Goal: Transaction & Acquisition: Purchase product/service

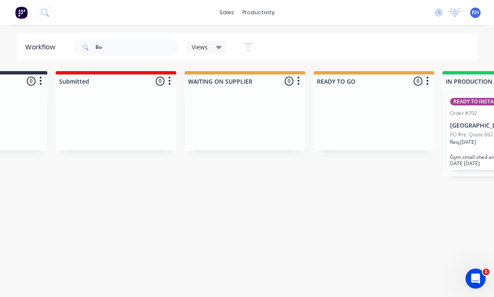
type input "B"
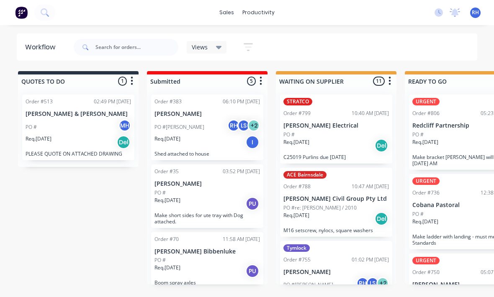
scroll to position [11, 91]
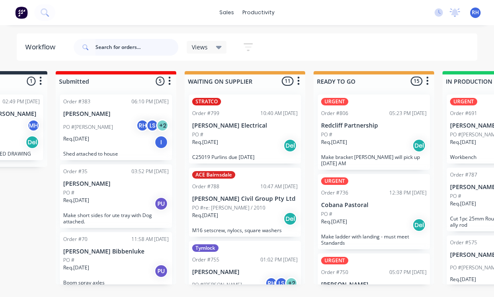
click at [138, 50] on input "text" at bounding box center [136, 47] width 83 height 17
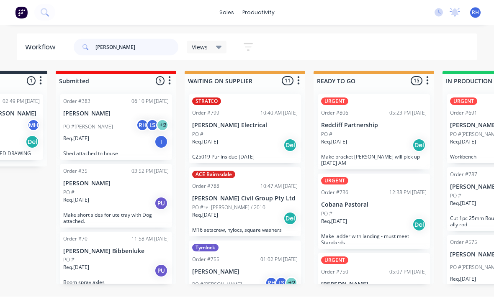
scroll to position [10, 0]
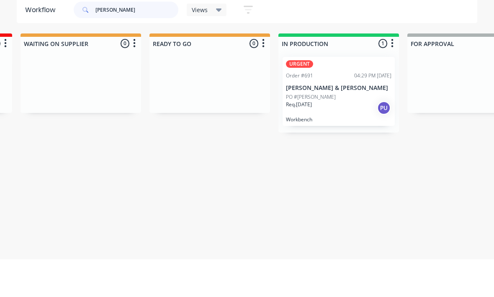
type input "[PERSON_NAME]"
click at [353, 131] on div "PO #Peter" at bounding box center [339, 135] width 106 height 8
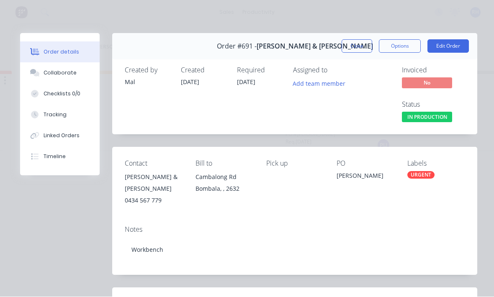
click at [42, 108] on button "Tracking" at bounding box center [60, 115] width 80 height 21
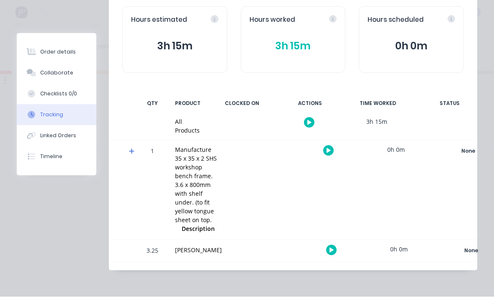
scroll to position [91, 0]
click at [41, 110] on button "Tracking" at bounding box center [57, 115] width 80 height 21
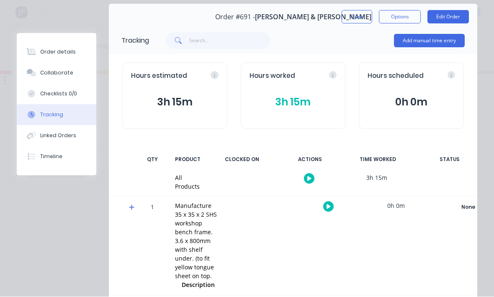
scroll to position [12, 0]
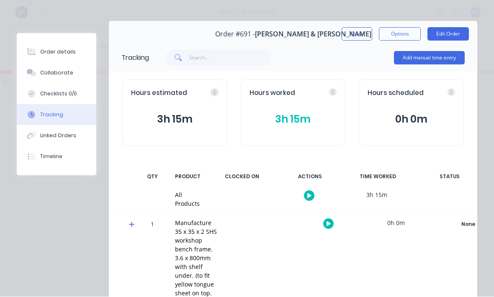
click at [433, 62] on button "Add manual time entry" at bounding box center [429, 57] width 71 height 13
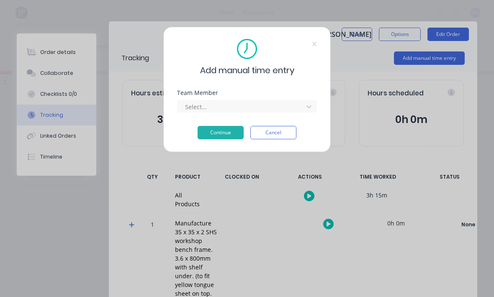
click at [298, 100] on div "Select..." at bounding box center [247, 106] width 140 height 13
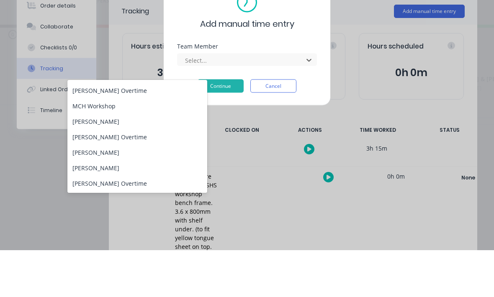
scroll to position [107, 0]
click at [147, 161] on div "[PERSON_NAME]" at bounding box center [137, 168] width 140 height 15
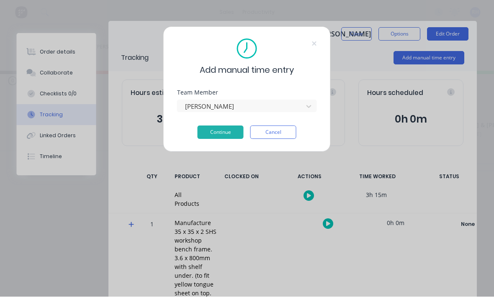
click at [230, 129] on button "Continue" at bounding box center [221, 132] width 46 height 13
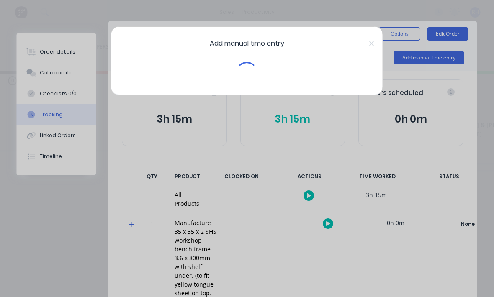
scroll to position [11, 110]
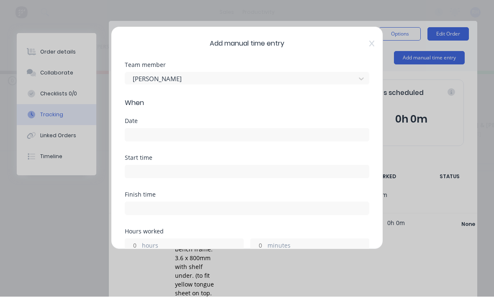
click at [259, 134] on input at bounding box center [247, 135] width 244 height 13
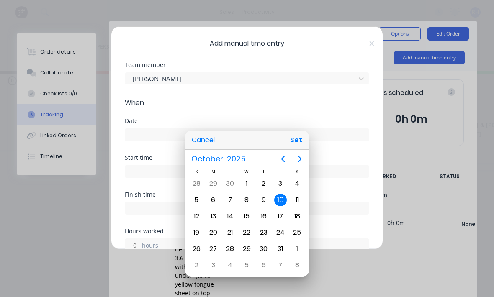
click at [301, 141] on button "Set" at bounding box center [296, 140] width 19 height 15
type input "10/10/2025"
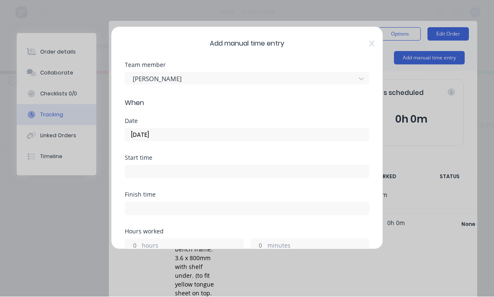
click at [248, 171] on input at bounding box center [247, 172] width 244 height 13
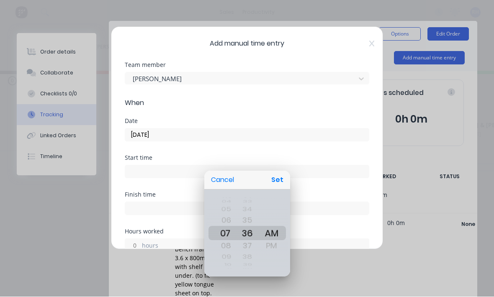
click at [282, 179] on button "Set" at bounding box center [277, 180] width 19 height 15
type input "07:36 AM"
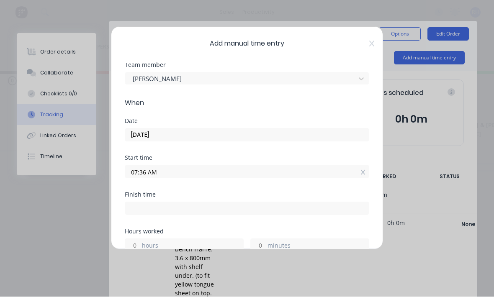
click at [211, 211] on input at bounding box center [247, 209] width 244 height 13
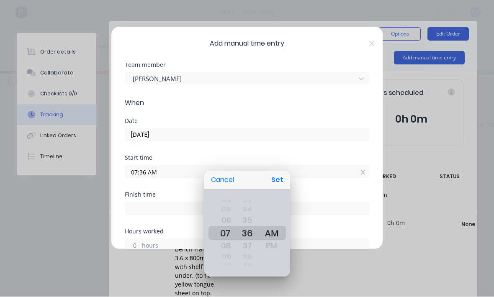
click at [293, 149] on div at bounding box center [247, 148] width 628 height 431
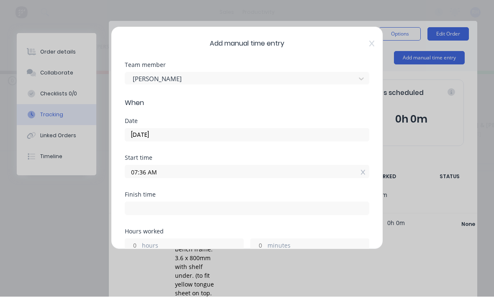
click at [195, 211] on input at bounding box center [247, 209] width 244 height 13
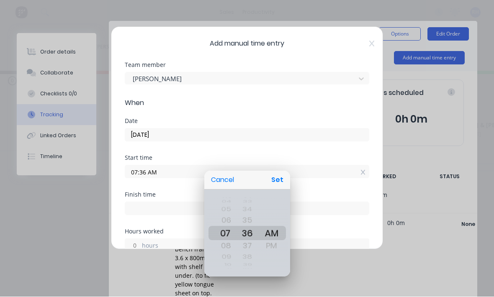
click at [180, 214] on div at bounding box center [247, 148] width 628 height 431
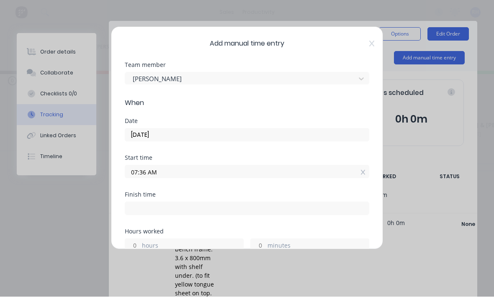
click at [158, 208] on input at bounding box center [247, 209] width 244 height 13
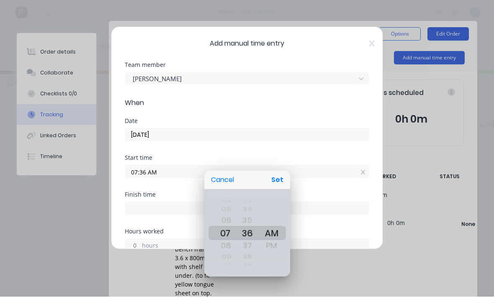
click at [299, 150] on div at bounding box center [247, 148] width 628 height 431
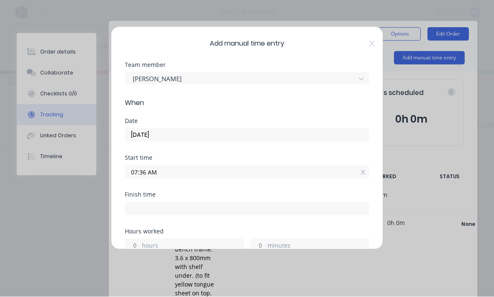
scroll to position [63, 0]
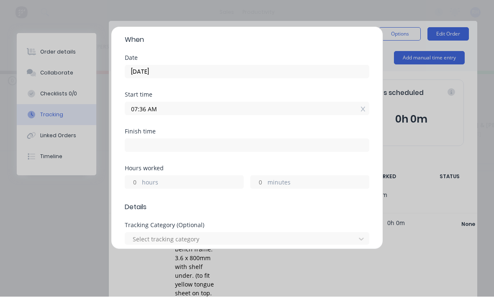
click at [209, 180] on label "hours" at bounding box center [192, 183] width 101 height 10
click at [140, 180] on input "hours" at bounding box center [132, 182] width 15 height 13
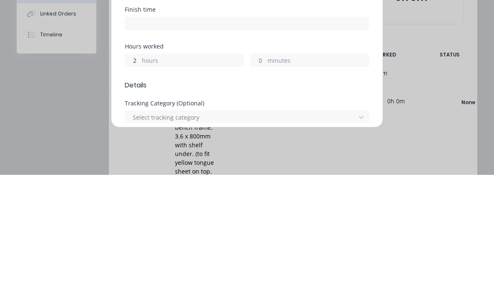
type input "2"
click at [296, 178] on label "minutes" at bounding box center [318, 183] width 101 height 10
click at [265, 176] on input "minutes" at bounding box center [258, 182] width 15 height 13
type input "09:36 AM"
type input "1"
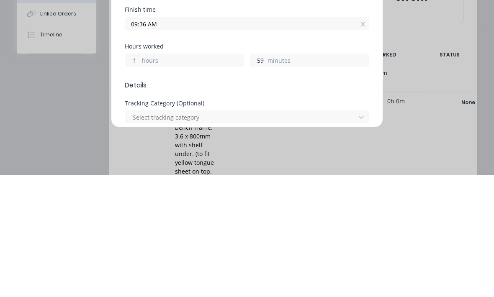
type input "5"
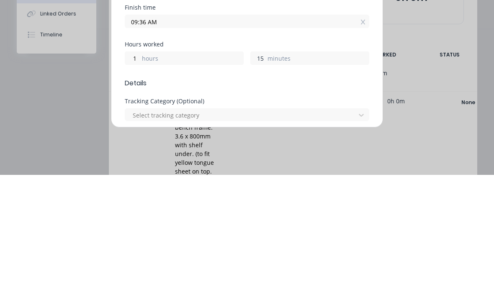
type input "15"
click at [187, 176] on label "hours" at bounding box center [192, 181] width 101 height 10
click at [140, 174] on input "1" at bounding box center [132, 180] width 15 height 13
type input "08:51 AM"
type input "14"
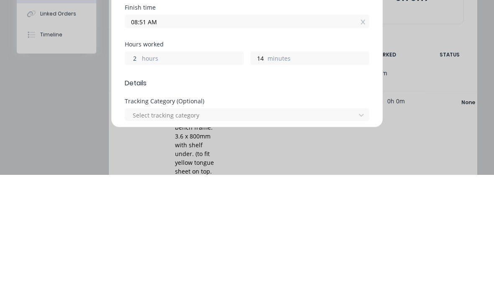
type input "2"
click at [263, 201] on span "Details" at bounding box center [247, 206] width 245 height 10
type input "09:50 AM"
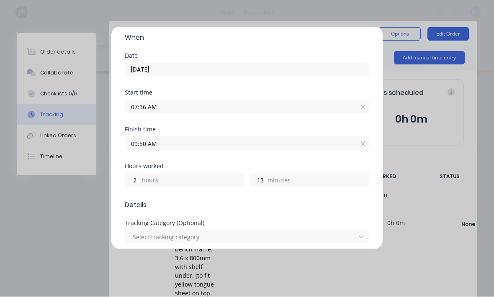
click at [339, 181] on label "minutes" at bounding box center [318, 181] width 101 height 10
click at [265, 181] on input "13" at bounding box center [258, 180] width 15 height 13
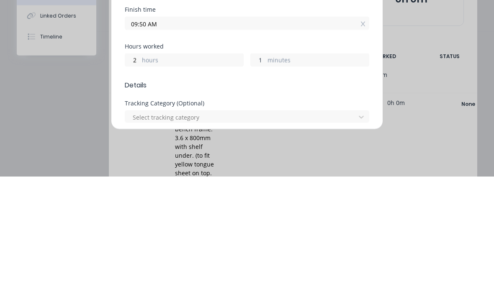
scroll to position [11, 11]
type input "15"
click at [294, 91] on form "Team member Reagan Hurley When Date 10/10/2025 Start time 07:36 AM Finish time …" at bounding box center [247, 256] width 245 height 518
type input "09:51 AM"
type input "14"
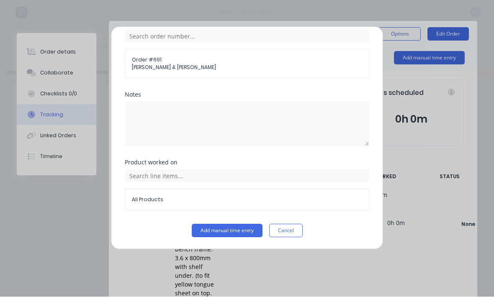
scroll to position [343, 0]
click at [238, 229] on button "Add manual time entry" at bounding box center [227, 230] width 71 height 13
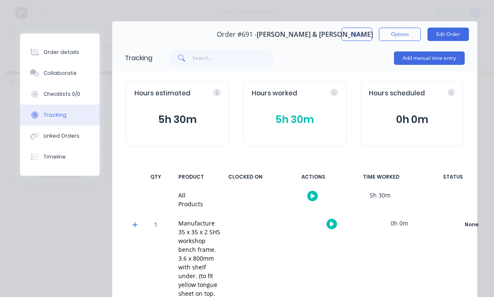
click at [356, 39] on button "Close" at bounding box center [357, 34] width 31 height 13
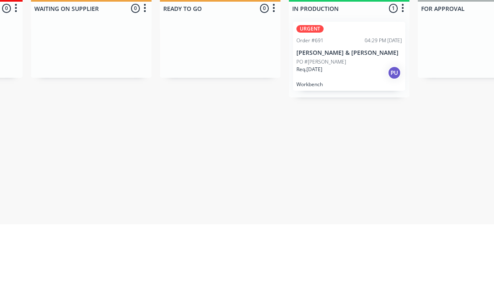
scroll to position [11, 246]
click at [352, 131] on div "PO #[PERSON_NAME]" at bounding box center [349, 135] width 106 height 8
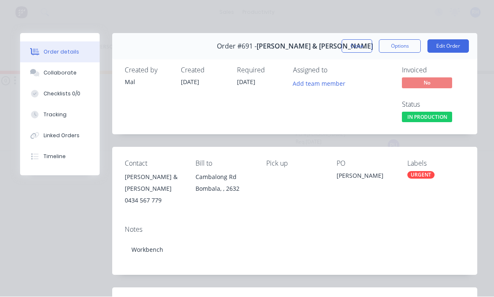
click at [44, 74] on div "Collaborate" at bounding box center [60, 74] width 33 height 8
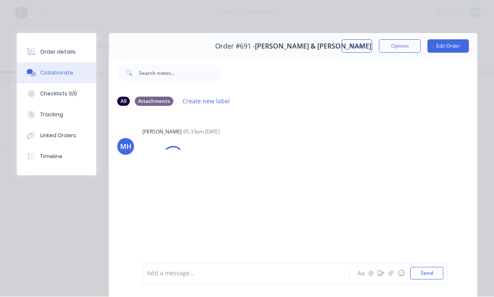
click at [40, 52] on div "Order details" at bounding box center [58, 53] width 36 height 8
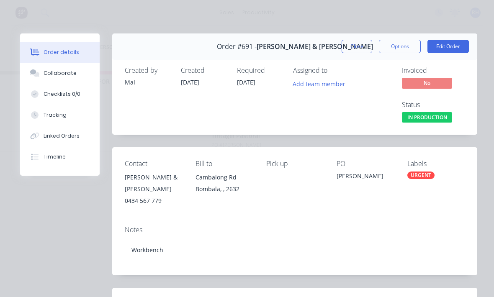
scroll to position [0, 0]
click at [453, 46] on button "Edit Order" at bounding box center [447, 46] width 41 height 13
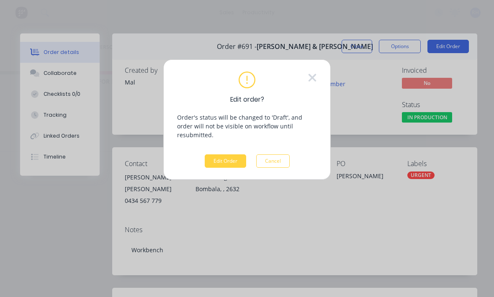
click at [237, 154] on button "Edit Order" at bounding box center [225, 160] width 41 height 13
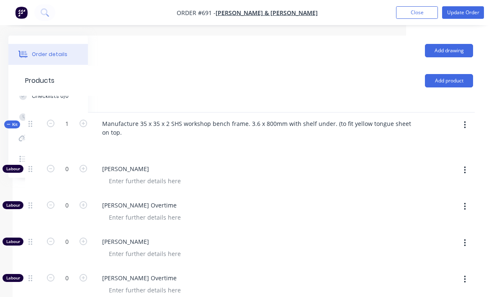
scroll to position [261, 88]
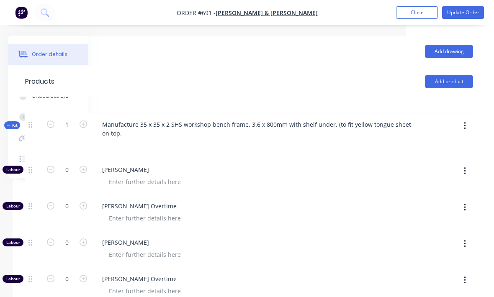
click at [466, 121] on icon "button" at bounding box center [465, 125] width 2 height 9
click at [445, 142] on div "Add product to kit" at bounding box center [435, 148] width 64 height 12
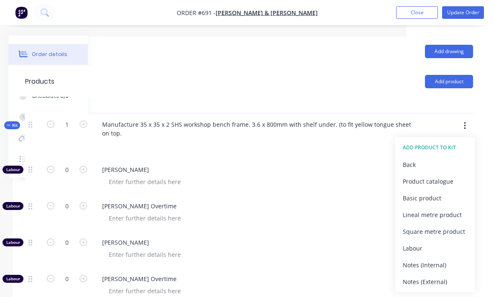
click at [435, 175] on div "Product catalogue" at bounding box center [435, 181] width 64 height 12
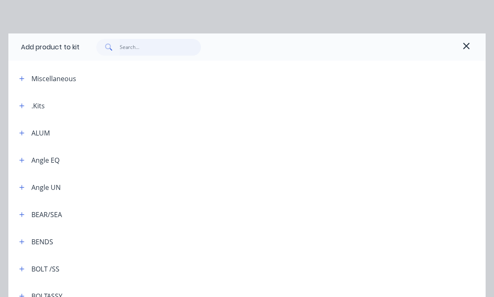
click at [185, 51] on input "text" at bounding box center [161, 47] width 82 height 17
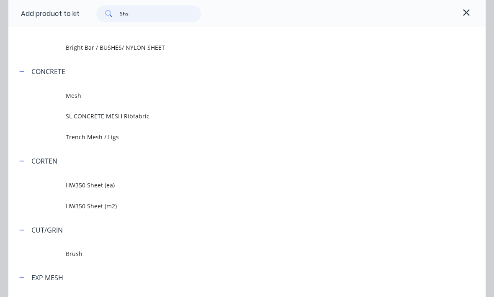
scroll to position [0, 0]
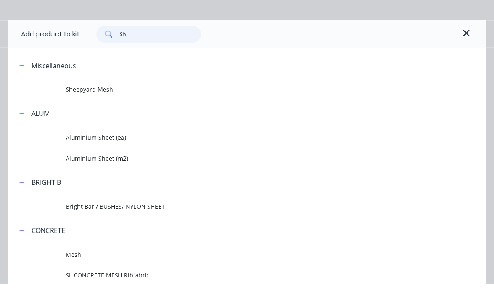
type input "S"
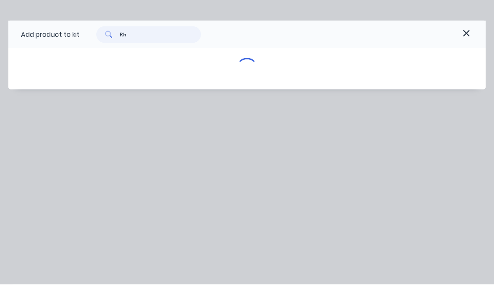
type input "Rhg"
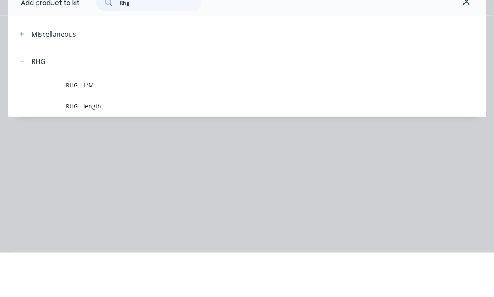
click at [74, 146] on span "RHG - length" at bounding box center [234, 150] width 336 height 9
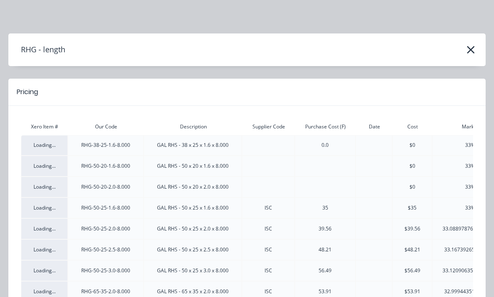
click at [466, 50] on icon "button" at bounding box center [470, 50] width 9 height 12
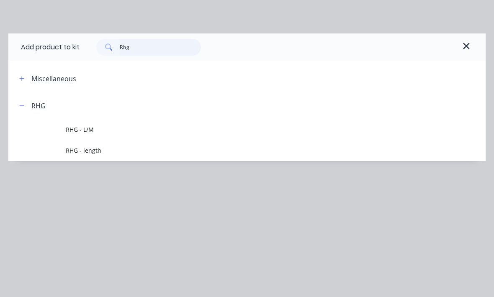
click at [166, 46] on input "Rhg" at bounding box center [161, 47] width 82 height 17
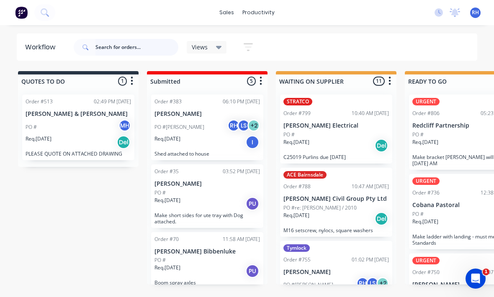
click at [141, 45] on input "text" at bounding box center [136, 47] width 83 height 17
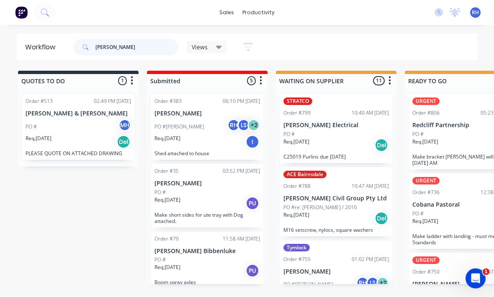
type input "[PERSON_NAME]"
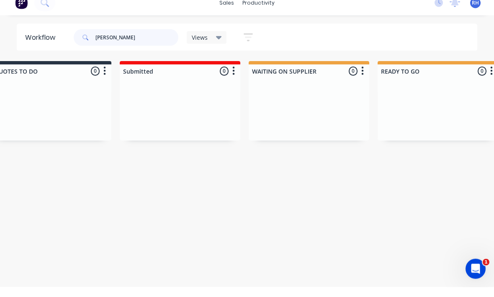
scroll to position [0, 28]
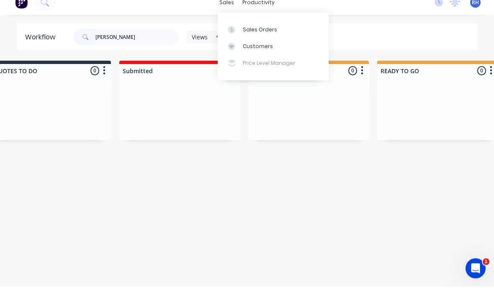
click at [272, 36] on div "Sales Orders" at bounding box center [260, 40] width 34 height 8
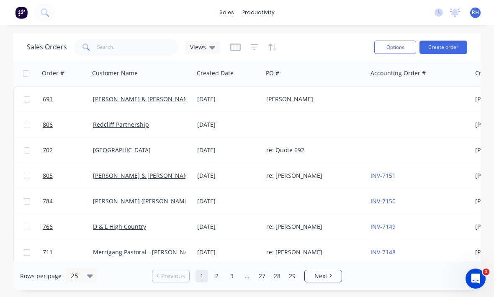
click at [341, 97] on div "[PERSON_NAME]" at bounding box center [315, 99] width 104 height 25
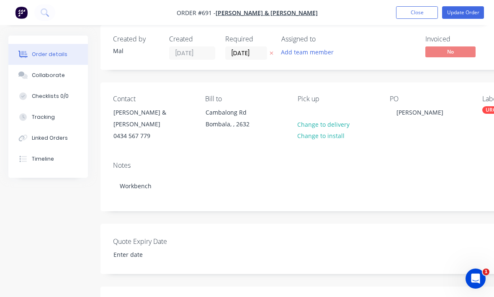
click at [32, 73] on div "Collaborate" at bounding box center [48, 76] width 33 height 8
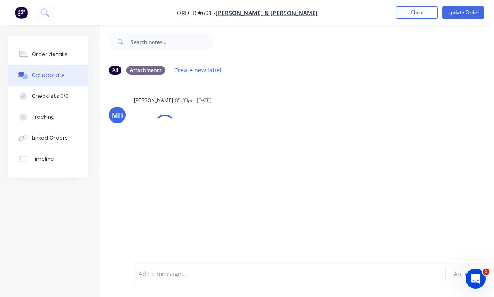
click at [39, 58] on button "Order details" at bounding box center [48, 54] width 80 height 21
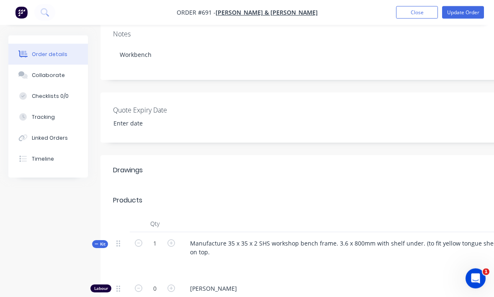
scroll to position [147, 0]
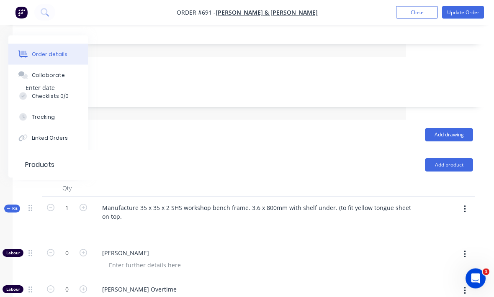
click at [467, 202] on button "button" at bounding box center [465, 209] width 20 height 15
click at [453, 225] on div "Add product to kit" at bounding box center [435, 231] width 64 height 12
click at [447, 259] on div "Product catalogue" at bounding box center [435, 265] width 64 height 12
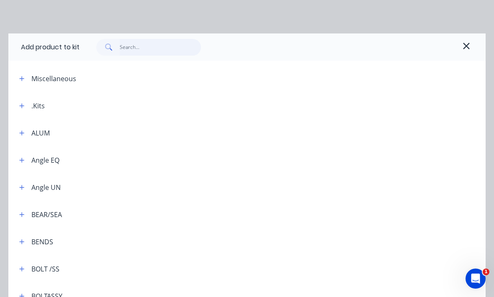
click at [124, 54] on input "text" at bounding box center [161, 47] width 82 height 17
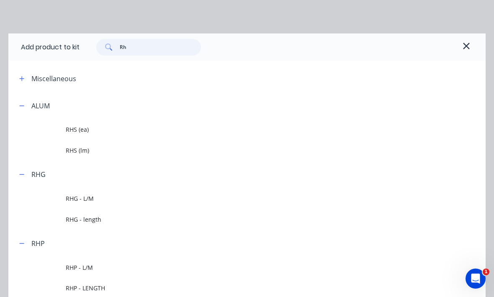
type input "Rhp"
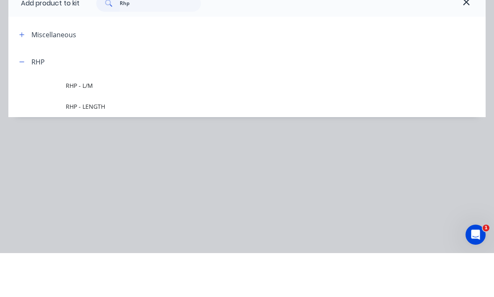
click at [75, 146] on span "RHP - LENGTH" at bounding box center [234, 150] width 336 height 9
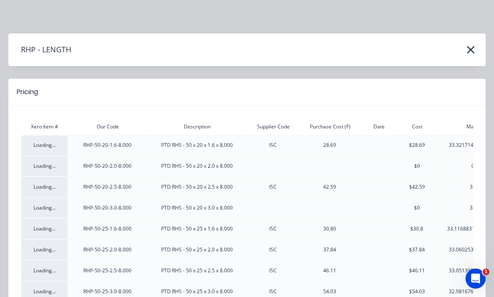
scroll to position [0, 0]
click at [474, 48] on icon "button" at bounding box center [470, 50] width 9 height 12
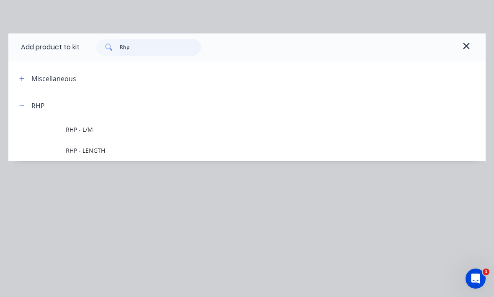
click at [177, 44] on input "Rhp" at bounding box center [161, 47] width 82 height 17
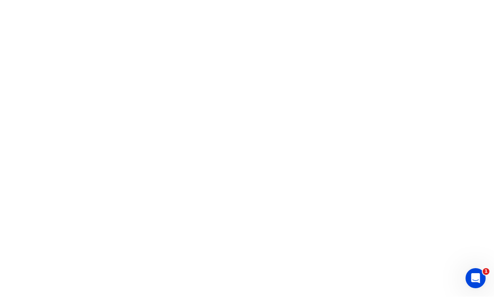
click at [464, 0] on html "1" at bounding box center [247, 0] width 494 height 0
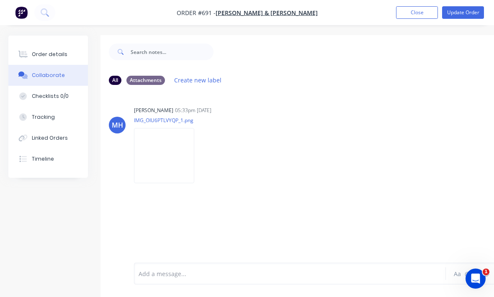
click at [43, 47] on button "Order details" at bounding box center [48, 54] width 80 height 21
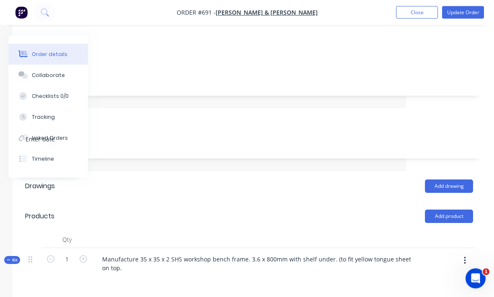
scroll to position [127, 88]
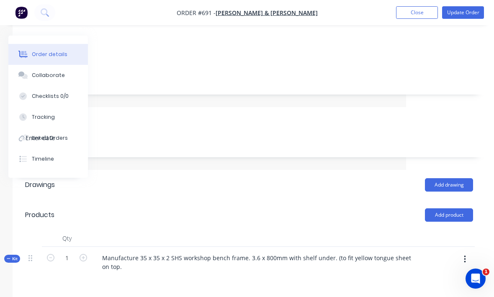
click at [464, 257] on button "button" at bounding box center [465, 259] width 20 height 15
click at [451, 276] on div "Add product to kit" at bounding box center [435, 282] width 64 height 12
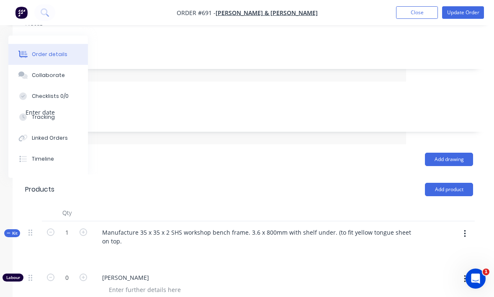
scroll to position [183, 88]
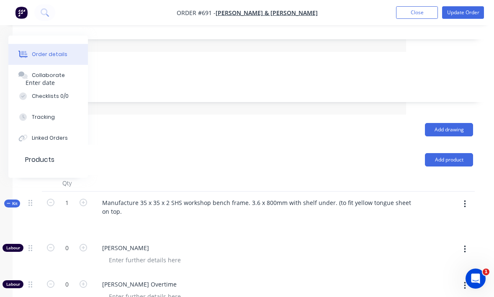
click at [472, 197] on button "button" at bounding box center [465, 204] width 20 height 15
click at [455, 220] on div "Add product to kit" at bounding box center [435, 226] width 64 height 12
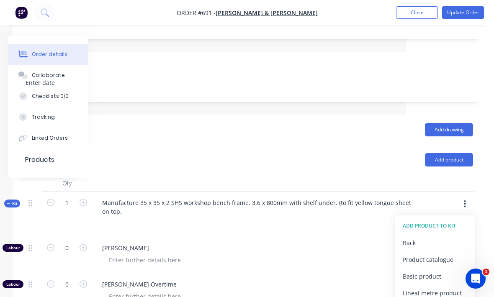
click at [446, 255] on div "Product catalogue" at bounding box center [435, 260] width 64 height 12
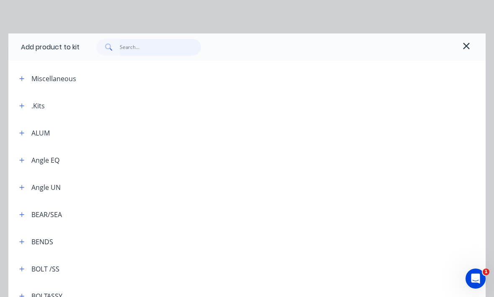
click at [137, 51] on input "text" at bounding box center [161, 47] width 82 height 17
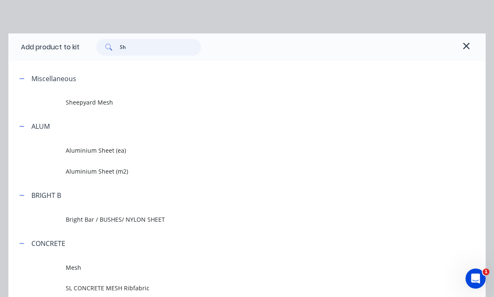
type input "Shg"
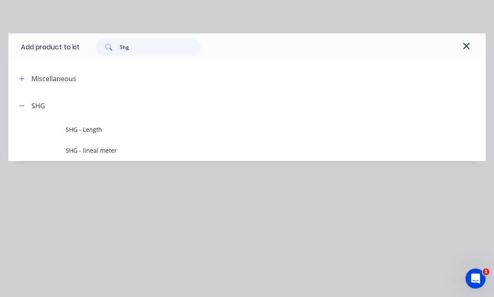
click at [82, 129] on span "SHG - Length" at bounding box center [234, 129] width 336 height 9
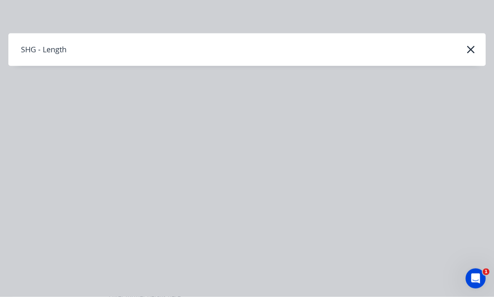
scroll to position [183, 88]
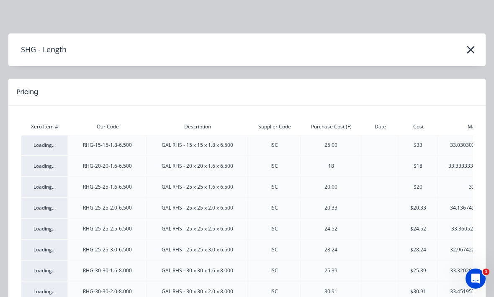
click at [473, 47] on icon "button" at bounding box center [471, 50] width 8 height 8
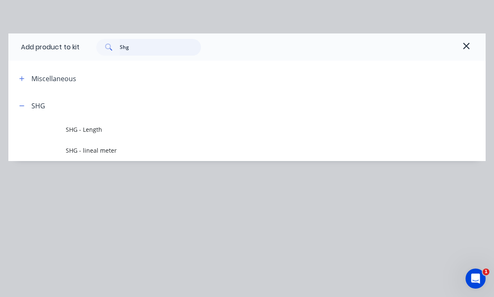
click at [149, 44] on input "Shg" at bounding box center [161, 47] width 82 height 17
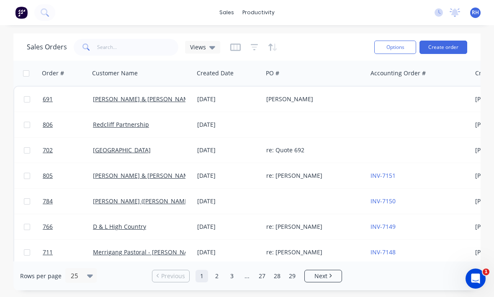
click at [119, 98] on link "[PERSON_NAME] & [PERSON_NAME]" at bounding box center [143, 99] width 101 height 8
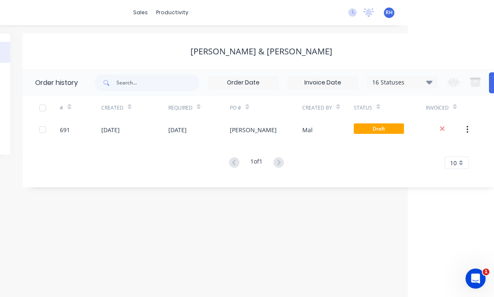
scroll to position [0, 84]
click at [333, 127] on div "Mal" at bounding box center [329, 129] width 51 height 21
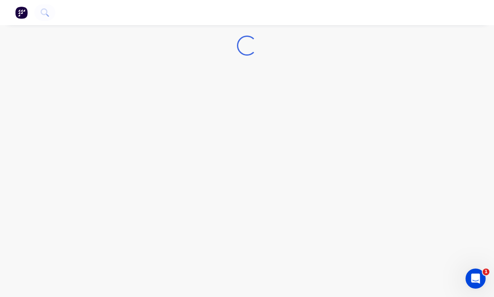
click at [327, 131] on div "Loading..." at bounding box center [247, 148] width 494 height 297
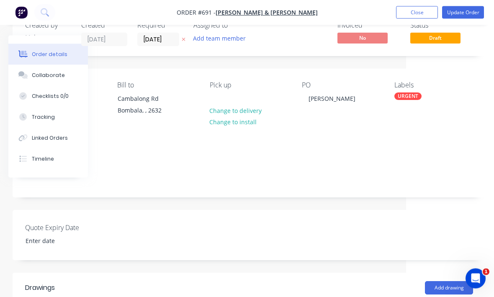
scroll to position [0, 88]
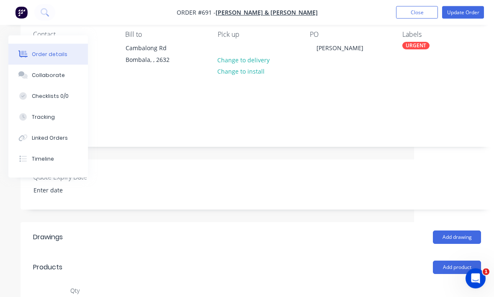
click at [468, 261] on button "Add product" at bounding box center [457, 267] width 48 height 13
click at [449, 283] on div "Product catalogue" at bounding box center [441, 289] width 64 height 12
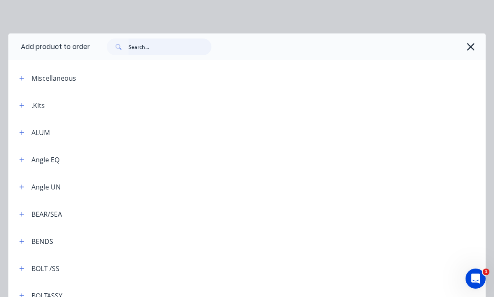
click at [170, 46] on input "text" at bounding box center [170, 47] width 83 height 17
type input "Rhs"
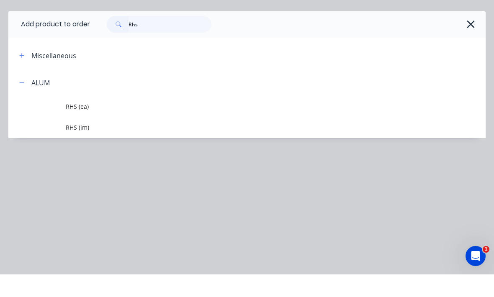
click at [149, 119] on td "RHS (ea)" at bounding box center [276, 129] width 420 height 21
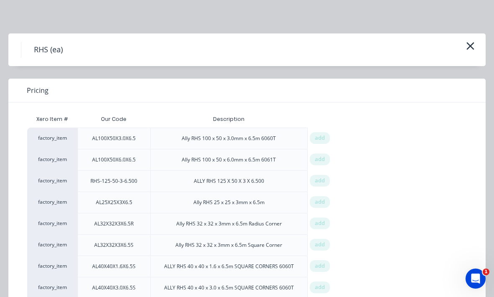
click at [470, 47] on icon "button" at bounding box center [470, 46] width 9 height 12
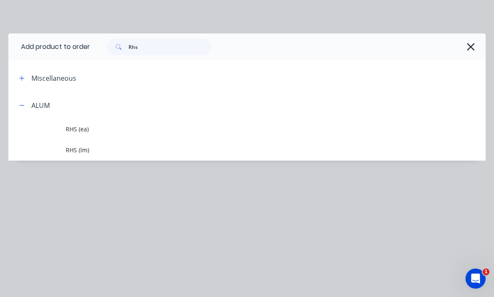
click at [473, 41] on button "button" at bounding box center [470, 46] width 13 height 13
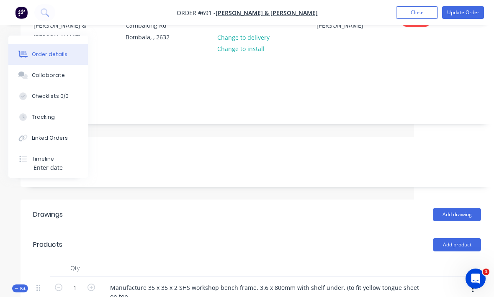
click at [475, 282] on button "button" at bounding box center [473, 289] width 20 height 15
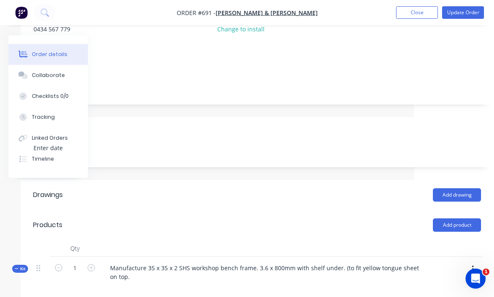
scroll to position [142, 80]
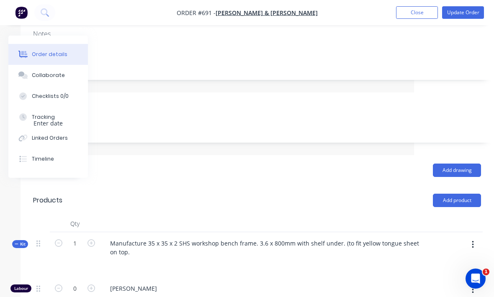
click at [474, 237] on button "button" at bounding box center [473, 244] width 20 height 15
click at [462, 263] on div "Add product to kit" at bounding box center [443, 267] width 64 height 12
click at [445, 294] on div "Product catalogue" at bounding box center [443, 300] width 64 height 12
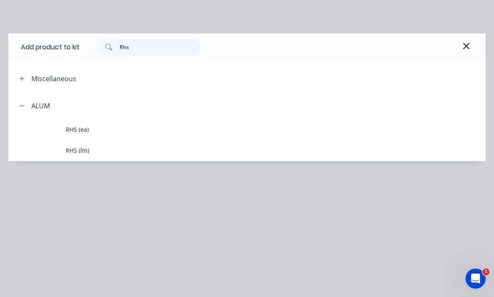
click at [146, 44] on input "Rhs" at bounding box center [161, 47] width 82 height 17
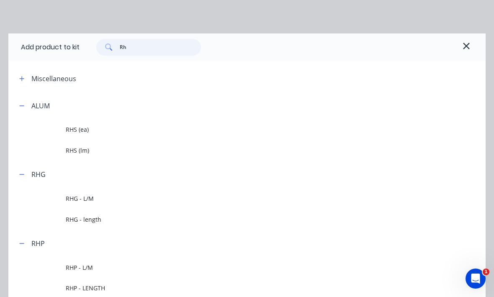
type input "Rhp"
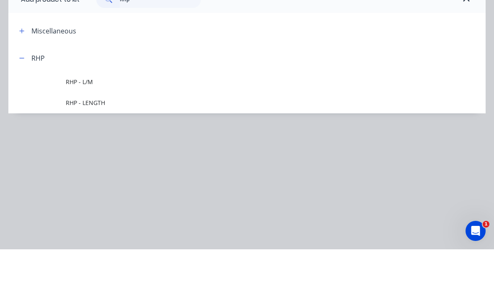
click at [120, 125] on span "RHP - L/M" at bounding box center [234, 129] width 336 height 9
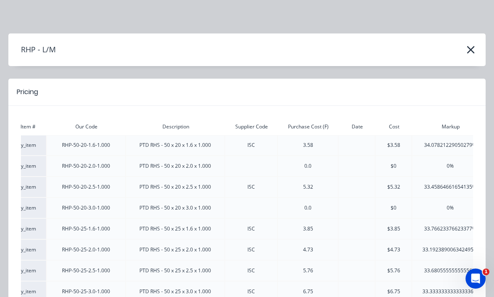
scroll to position [0, 0]
click at [476, 46] on button "button" at bounding box center [470, 49] width 13 height 13
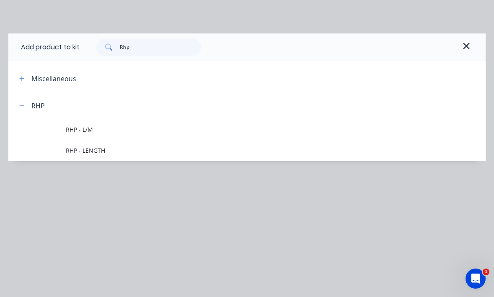
click at [201, 130] on span "RHP - L/M" at bounding box center [234, 129] width 336 height 9
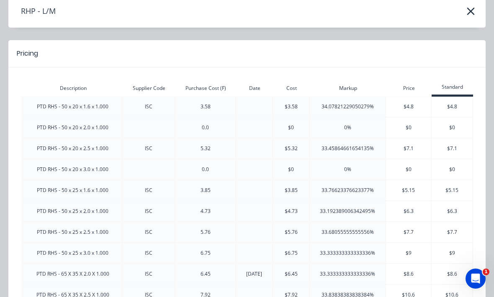
scroll to position [18, 0]
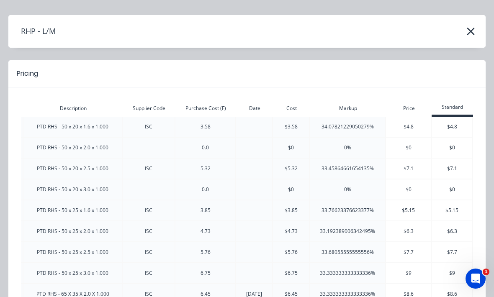
click at [467, 36] on icon "button" at bounding box center [470, 32] width 9 height 12
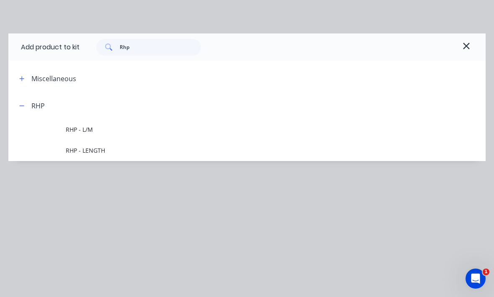
scroll to position [190, 73]
click at [110, 149] on span "RHP - LENGTH" at bounding box center [234, 150] width 336 height 9
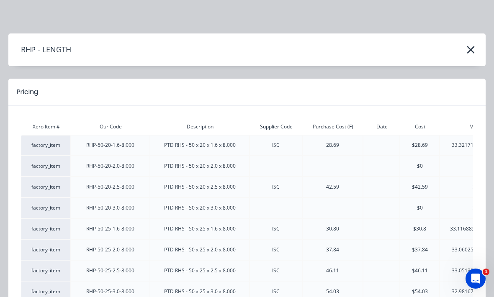
scroll to position [0, 0]
click at [471, 49] on icon "button" at bounding box center [471, 50] width 8 height 8
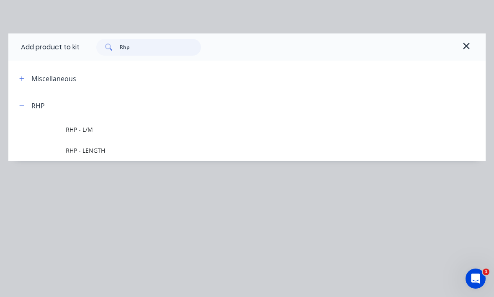
click at [149, 49] on input "Rhp" at bounding box center [161, 47] width 82 height 17
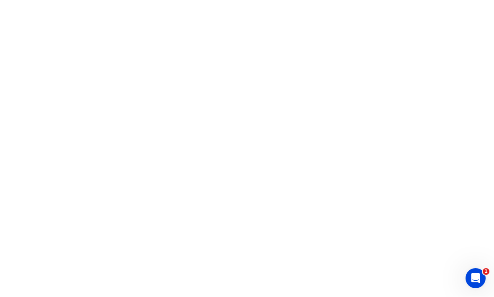
click at [469, 0] on html "1" at bounding box center [247, 0] width 494 height 0
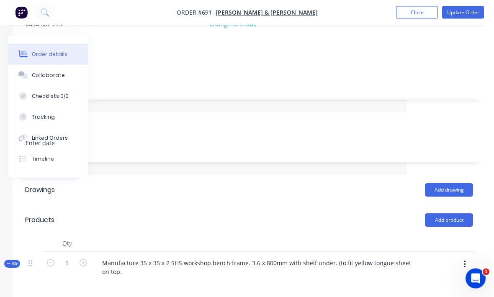
click at [460, 257] on button "button" at bounding box center [465, 264] width 20 height 15
click at [448, 281] on div "Add product to kit" at bounding box center [435, 287] width 64 height 12
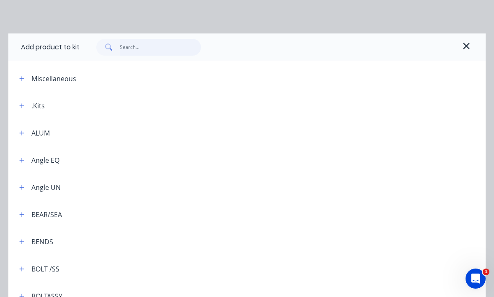
click at [149, 46] on input "text" at bounding box center [161, 47] width 82 height 17
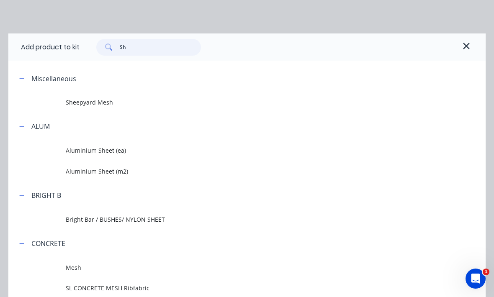
type input "Shp"
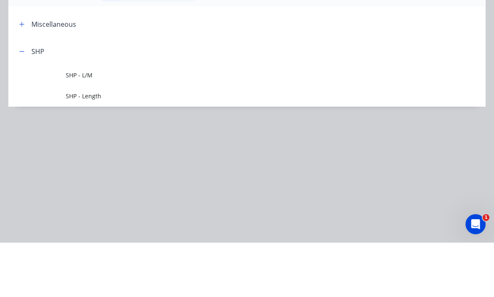
click at [166, 146] on span "SHP - Length" at bounding box center [234, 150] width 336 height 9
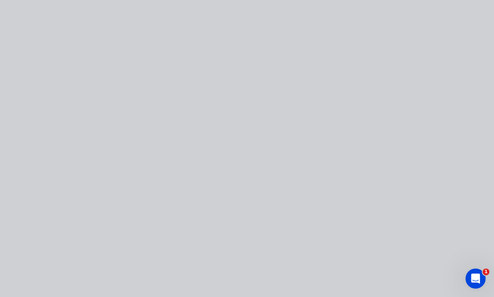
scroll to position [0, 0]
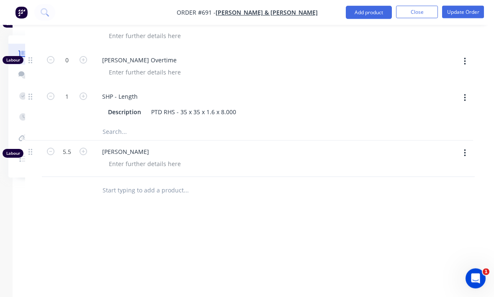
click at [83, 93] on icon "button" at bounding box center [84, 97] width 8 height 8
click at [84, 93] on icon "button" at bounding box center [84, 97] width 8 height 8
type input "3"
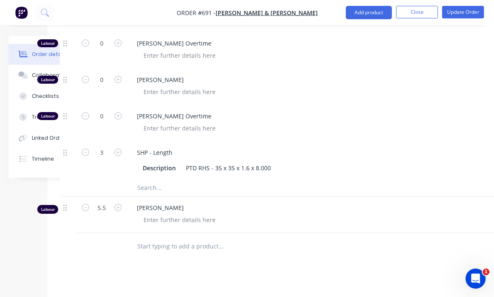
scroll to position [569, 88]
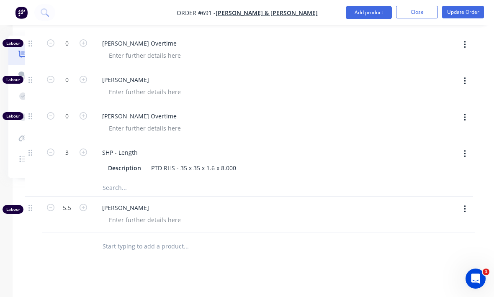
click at [462, 147] on button "button" at bounding box center [465, 154] width 20 height 15
click at [439, 203] on div "Delete" at bounding box center [435, 209] width 64 height 12
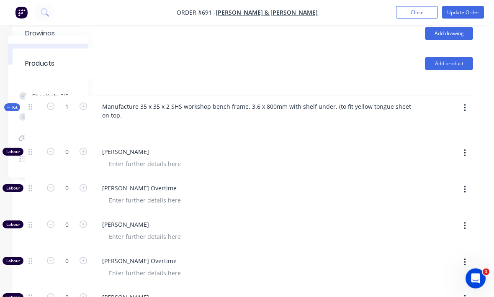
click at [469, 101] on button "button" at bounding box center [465, 108] width 20 height 15
click at [453, 124] on div "Add product to kit" at bounding box center [435, 130] width 64 height 12
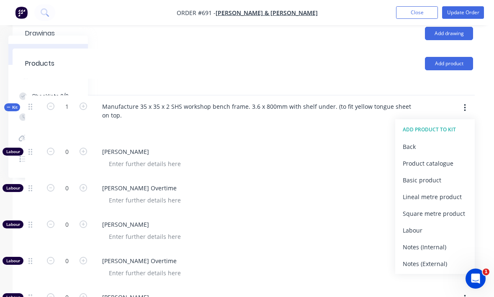
click at [441, 157] on div "Product catalogue" at bounding box center [435, 163] width 64 height 12
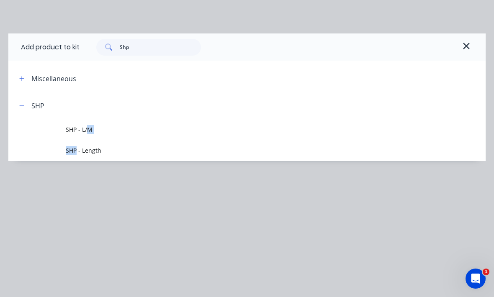
click at [157, 151] on span "SHP - Length" at bounding box center [234, 150] width 336 height 9
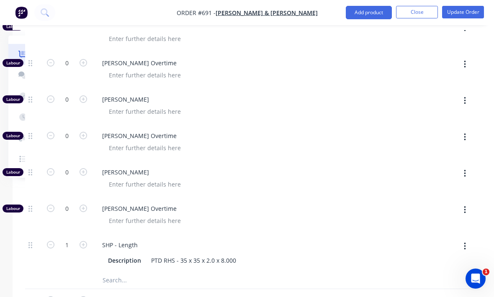
scroll to position [477, 88]
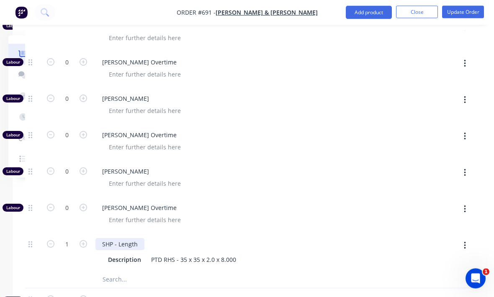
click at [97, 239] on div "SHP - Length" at bounding box center [119, 245] width 49 height 12
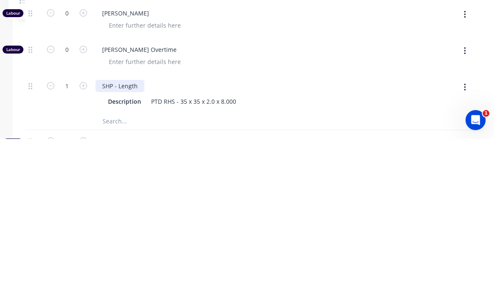
scroll to position [477, 0]
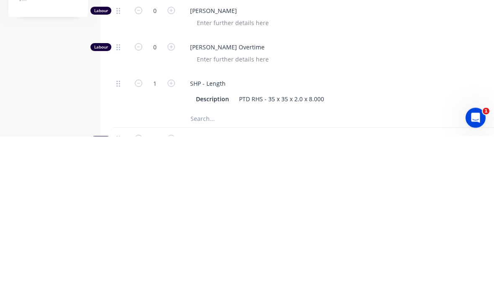
click at [173, 241] on icon "button" at bounding box center [171, 245] width 8 height 8
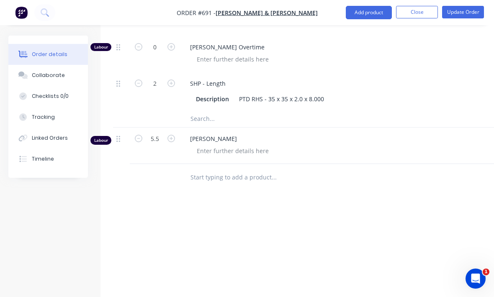
click at [167, 78] on button "button" at bounding box center [171, 82] width 11 height 9
type input "3"
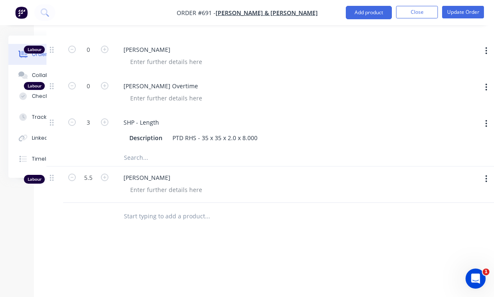
scroll to position [600, 88]
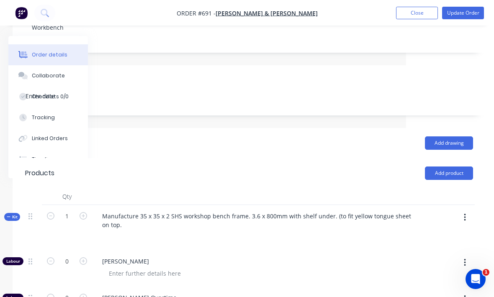
click at [468, 210] on button "button" at bounding box center [465, 217] width 20 height 15
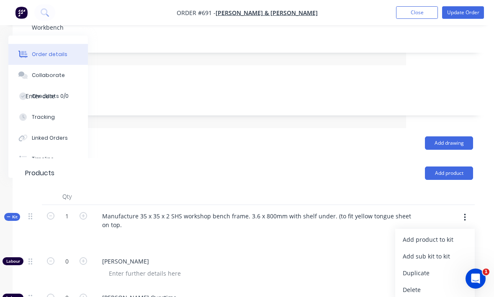
click at [450, 234] on div "Add product to kit" at bounding box center [435, 240] width 64 height 12
click at [451, 267] on div "Product catalogue" at bounding box center [435, 273] width 64 height 12
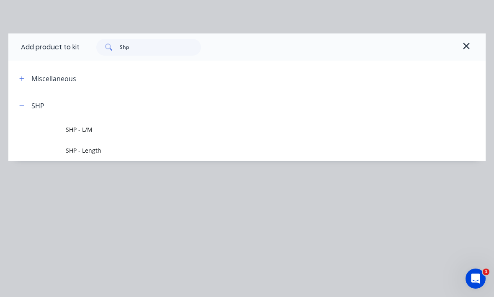
scroll to position [171, 88]
click at [158, 49] on input "Shp" at bounding box center [161, 47] width 82 height 17
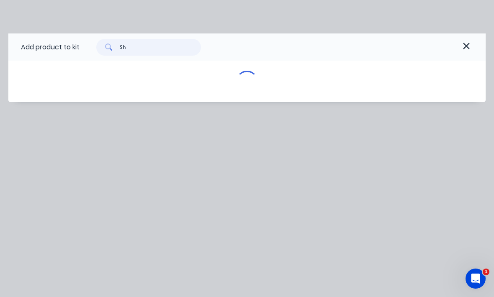
type input "S"
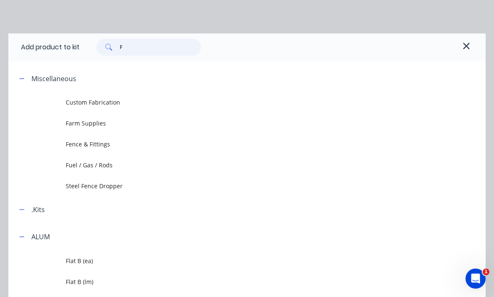
type input "Fl"
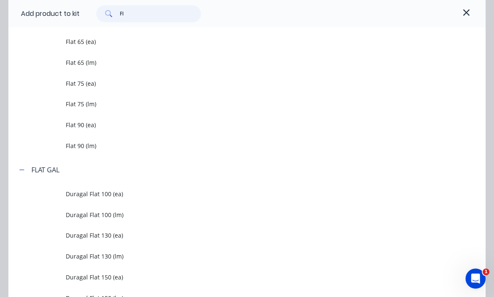
scroll to position [990, 0]
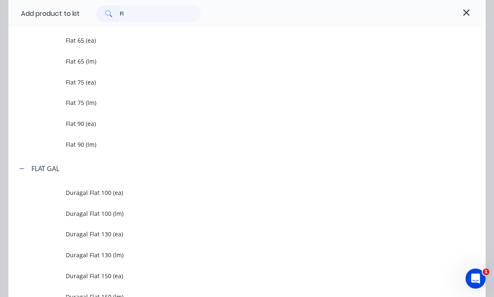
click at [160, 84] on span "Flat 75 (ea)" at bounding box center [234, 82] width 336 height 9
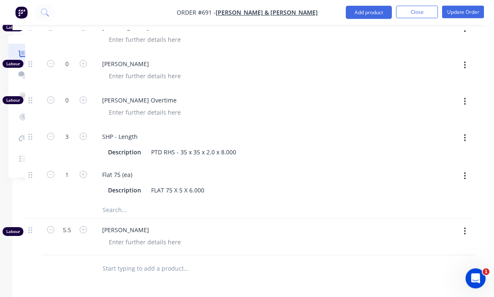
scroll to position [587, 88]
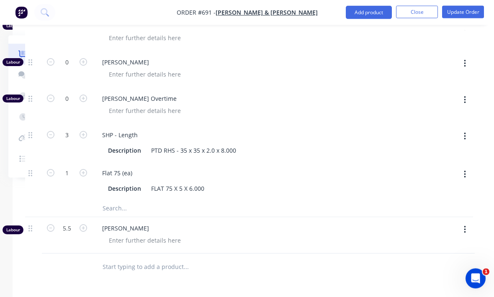
click at [451, 167] on div at bounding box center [450, 181] width 7 height 38
click at [465, 171] on icon "button" at bounding box center [465, 175] width 2 height 8
click at [326, 200] on div at bounding box center [220, 208] width 251 height 17
click at [466, 167] on button "button" at bounding box center [465, 174] width 20 height 15
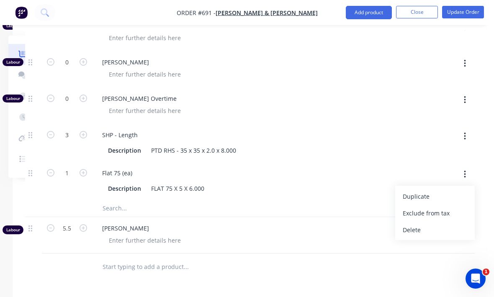
click at [414, 224] on div "Delete" at bounding box center [435, 230] width 64 height 12
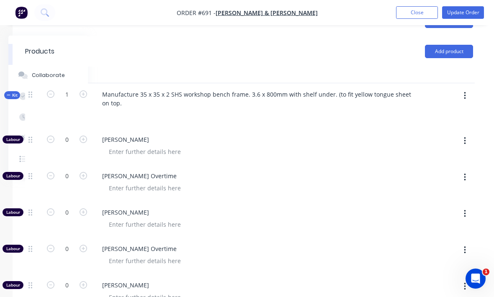
scroll to position [273, 88]
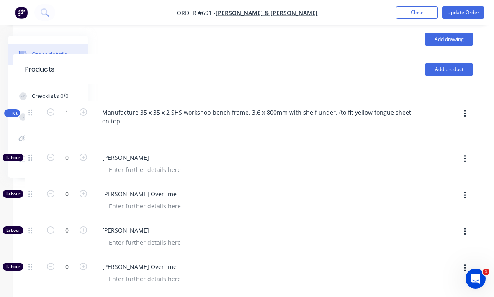
click at [471, 106] on button "button" at bounding box center [465, 113] width 20 height 15
click at [450, 130] on div "Add product to kit" at bounding box center [435, 136] width 64 height 12
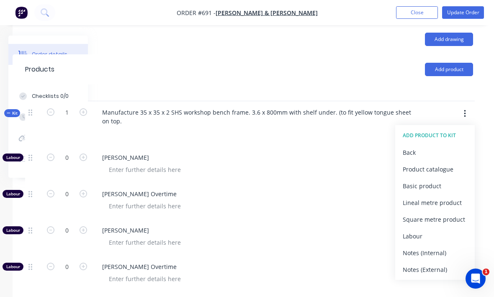
click at [448, 163] on div "Product catalogue" at bounding box center [435, 169] width 64 height 12
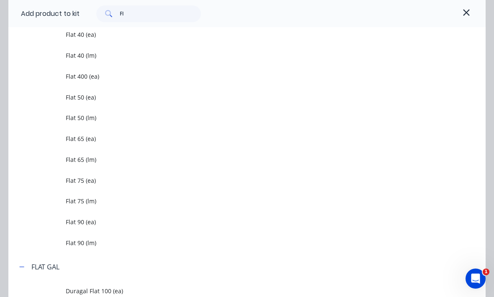
scroll to position [896, 0]
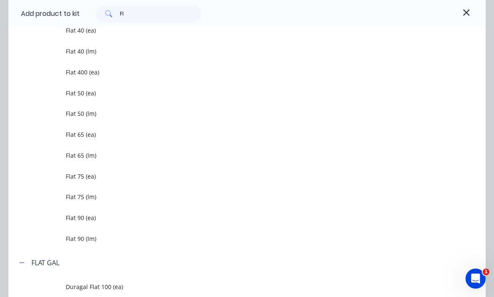
click at [126, 204] on td "Flat 75 (lm)" at bounding box center [276, 197] width 420 height 21
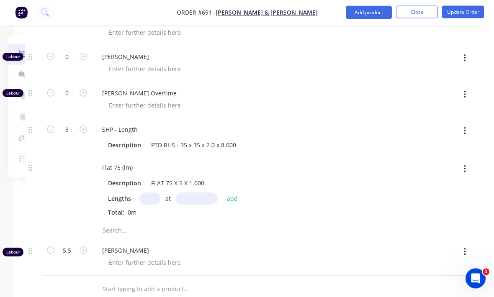
scroll to position [605, 88]
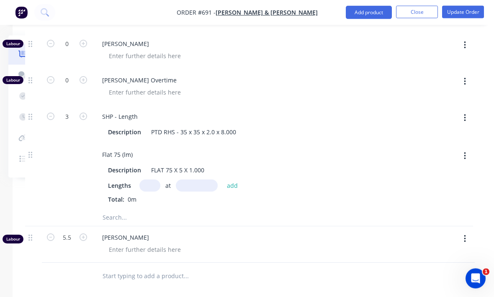
click at [147, 180] on input "text" at bounding box center [149, 186] width 21 height 12
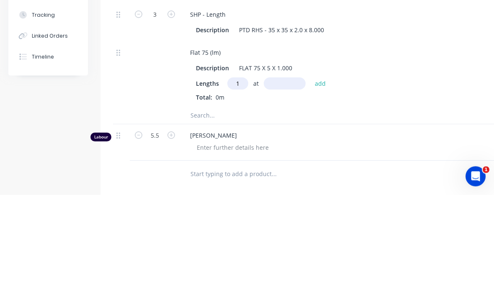
type input "1"
click at [278, 180] on input "text" at bounding box center [285, 186] width 42 height 12
type input "400"
click at [313, 180] on button "add" at bounding box center [321, 185] width 20 height 11
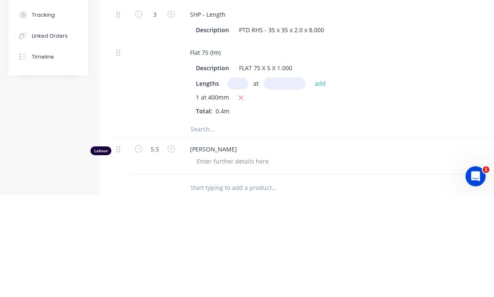
click at [399, 196] on div "1 at 400mm Total: 0.4m" at bounding box center [347, 207] width 303 height 23
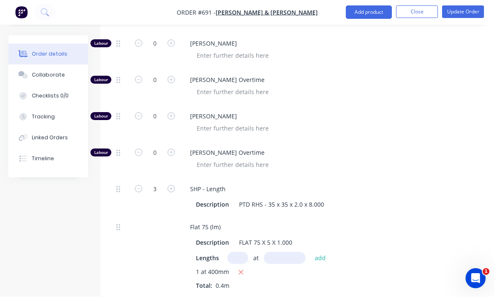
click at [461, 13] on button "Update Order" at bounding box center [463, 12] width 42 height 13
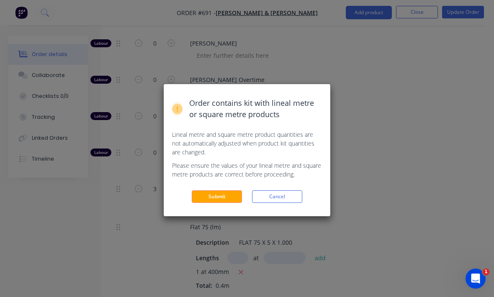
click at [232, 197] on button "Submit" at bounding box center [217, 197] width 50 height 13
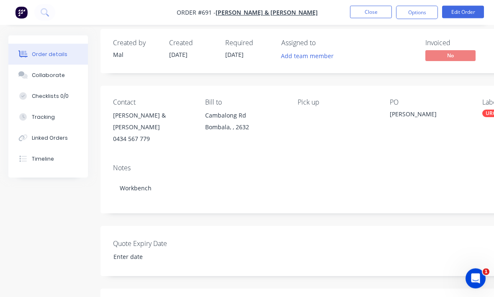
scroll to position [0, 0]
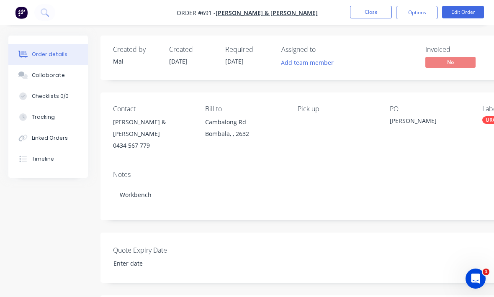
click at [16, 18] on img "button" at bounding box center [21, 12] width 13 height 13
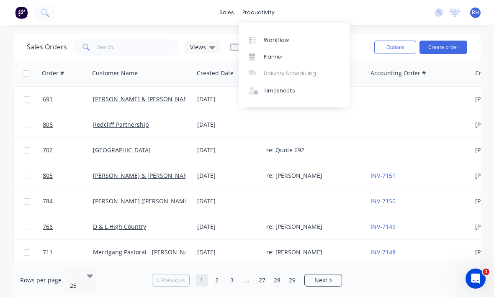
click at [291, 38] on link "Workflow" at bounding box center [294, 39] width 111 height 17
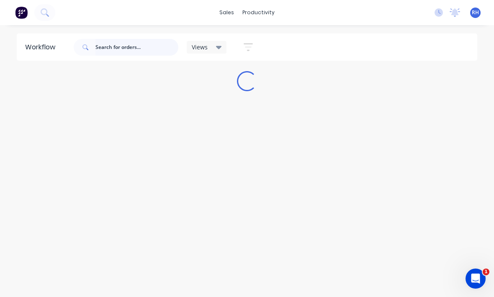
click at [150, 49] on input "text" at bounding box center [136, 47] width 83 height 17
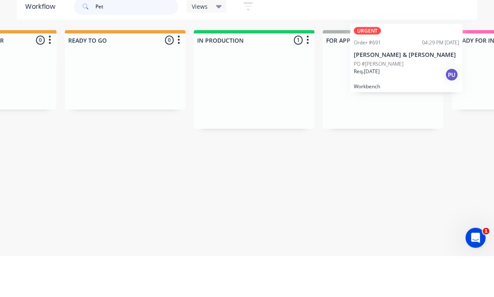
scroll to position [0, 347]
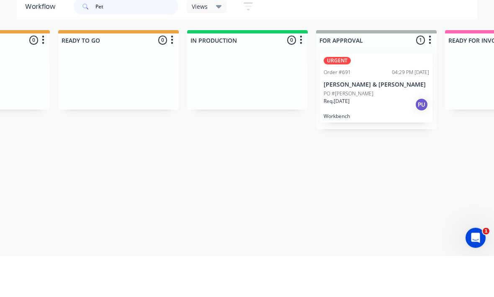
type input "Pet"
click at [415, 35] on div "Pet Views Save new view None (Default) edit Active jobs edit Ready for PU and D…" at bounding box center [275, 47] width 406 height 25
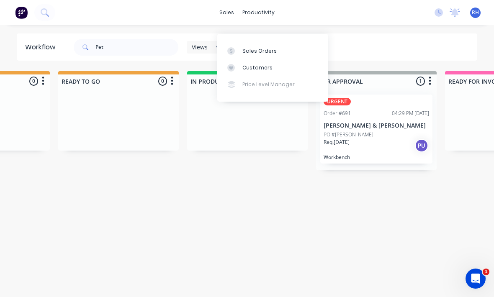
click at [273, 47] on div "Sales Orders" at bounding box center [259, 51] width 34 height 8
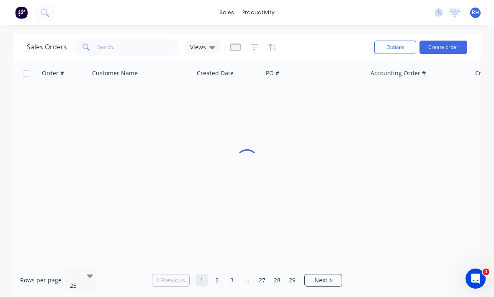
scroll to position [11, 0]
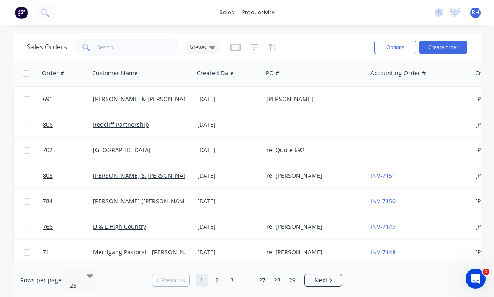
click at [447, 41] on button "Create order" at bounding box center [444, 47] width 48 height 13
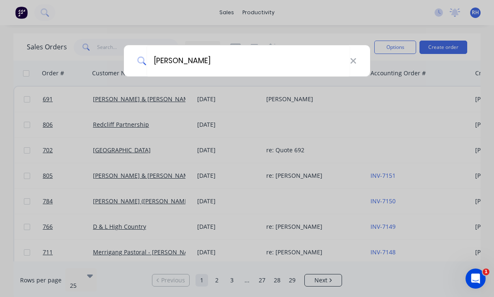
type input "[PERSON_NAME]"
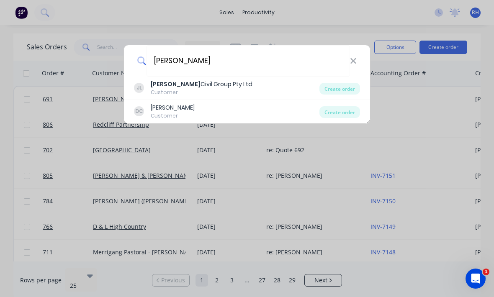
click at [165, 84] on b "[PERSON_NAME]" at bounding box center [176, 84] width 50 height 8
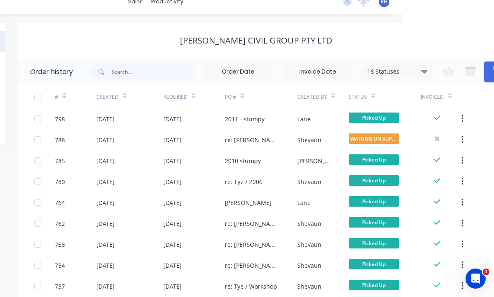
scroll to position [11, 127]
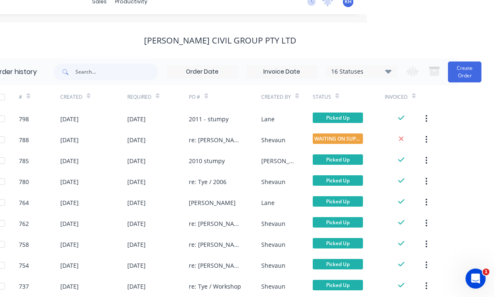
click at [469, 73] on button "Create Order" at bounding box center [464, 72] width 33 height 21
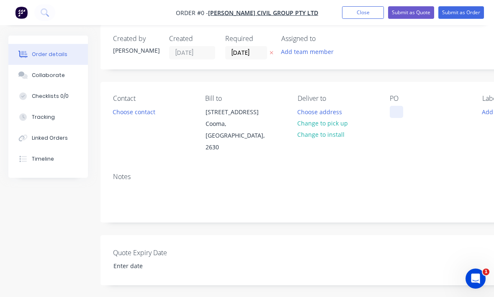
click at [399, 112] on div at bounding box center [396, 112] width 13 height 12
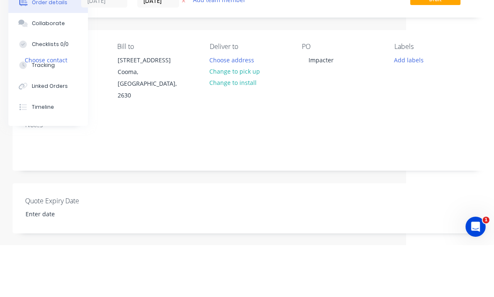
click at [394, 93] on div "Order details Collaborate Checklists 0/0 Tracking Linked Orders Timeline Order …" at bounding box center [203, 280] width 582 height 511
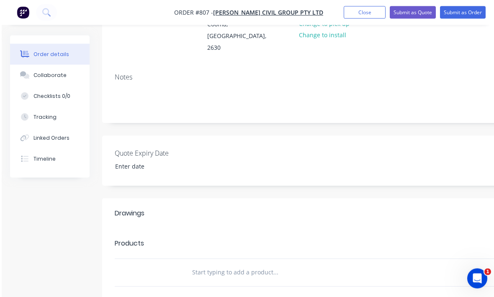
scroll to position [112, 0]
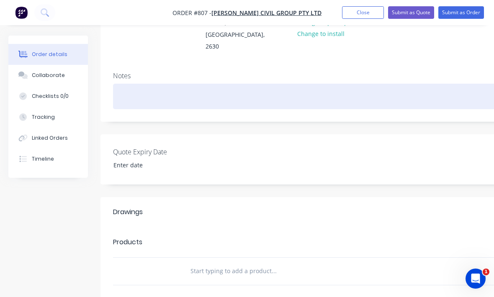
click at [129, 89] on div at bounding box center [337, 97] width 448 height 26
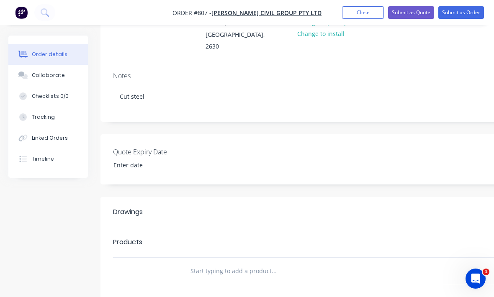
click at [410, 122] on div "Created by [PERSON_NAME] Created [DATE] Required [DATE] Assigned to Add team me…" at bounding box center [336, 173] width 473 height 498
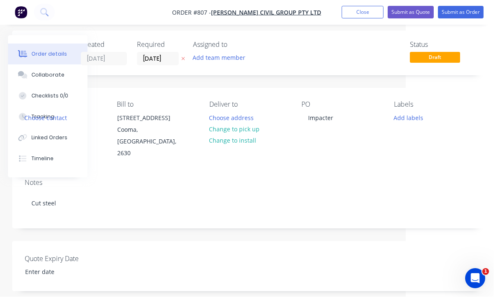
scroll to position [6, 88]
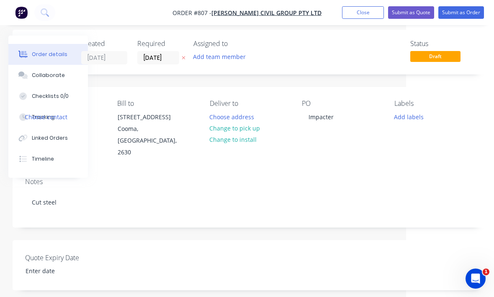
click at [410, 116] on button "Add labels" at bounding box center [408, 116] width 39 height 11
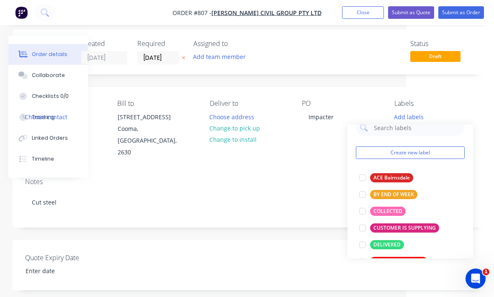
scroll to position [17, 0]
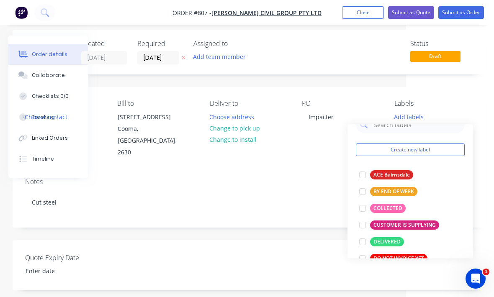
click at [368, 209] on div at bounding box center [362, 208] width 17 height 17
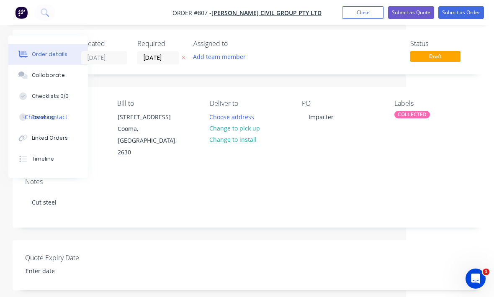
click at [333, 208] on div "Notes Cut steel" at bounding box center [249, 199] width 473 height 56
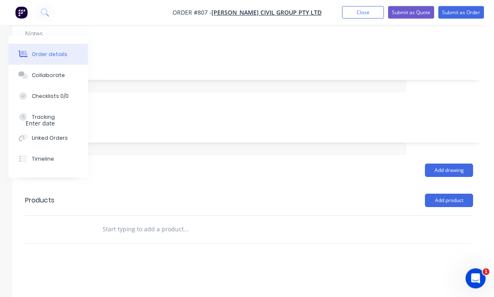
scroll to position [154, 88]
click at [455, 193] on button "Add product" at bounding box center [449, 199] width 48 height 13
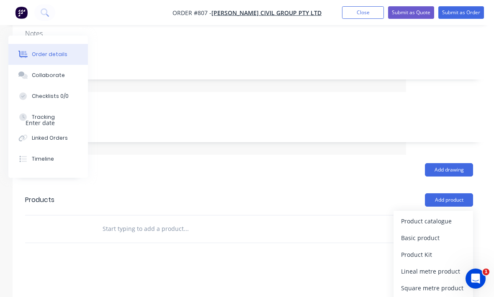
click at [450, 215] on div "Product catalogue" at bounding box center [433, 221] width 64 height 12
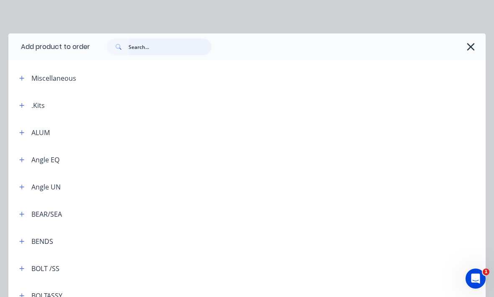
click at [136, 51] on input "text" at bounding box center [170, 47] width 83 height 17
type input "R"
type input "Shp"
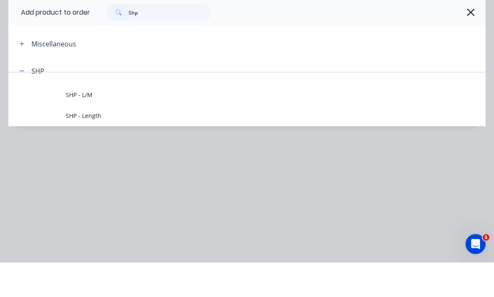
click at [70, 125] on span "SHP - L/M" at bounding box center [234, 129] width 336 height 9
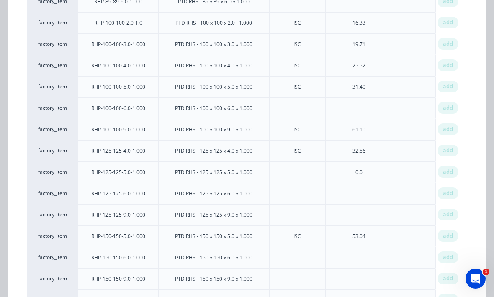
scroll to position [1056, 0]
click at [447, 125] on span "add" at bounding box center [448, 128] width 10 height 8
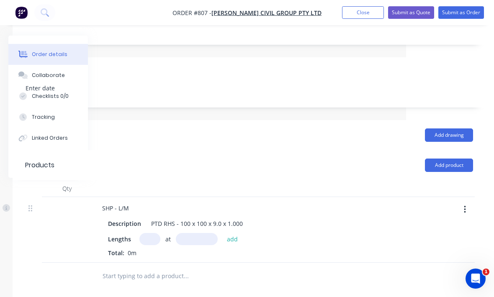
click at [151, 233] on input "text" at bounding box center [149, 239] width 21 height 12
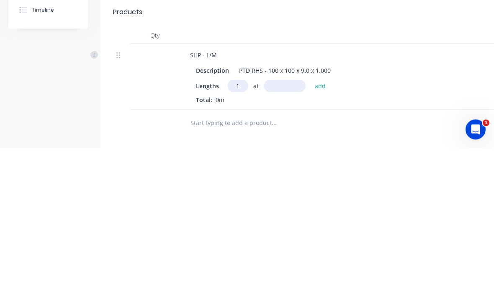
type input "1"
click at [282, 229] on input "text" at bounding box center [285, 235] width 42 height 12
type input "1010"
click at [321, 229] on button "add" at bounding box center [321, 234] width 20 height 11
click at [387, 278] on div at bounding box center [308, 286] width 251 height 17
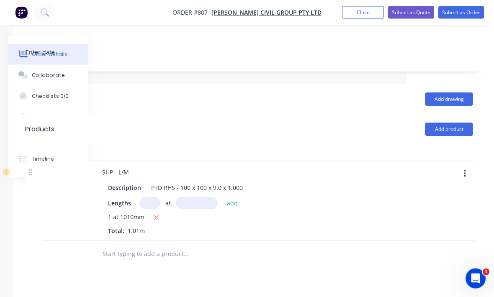
scroll to position [225, 88]
click at [467, 166] on button "button" at bounding box center [465, 173] width 20 height 15
click at [424, 161] on div "SHP - L/M Description PTD RHS - 100 x 100 x 9.0 x 1.000 Lengths at add 1 at 101…" at bounding box center [259, 201] width 335 height 80
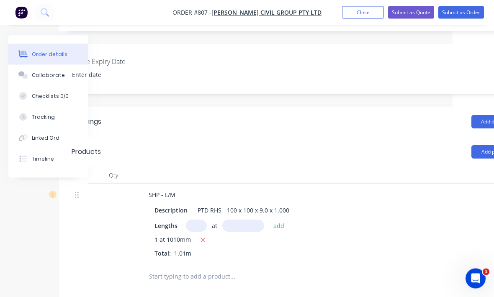
click at [477, 146] on button "Add product" at bounding box center [495, 152] width 48 height 13
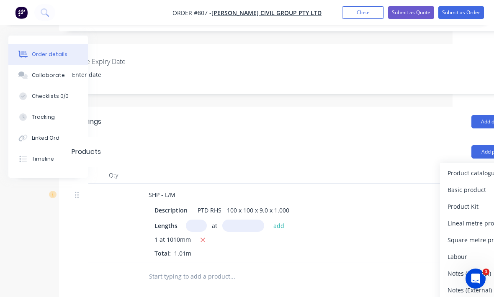
click at [479, 167] on div "Product catalogue" at bounding box center [480, 173] width 64 height 12
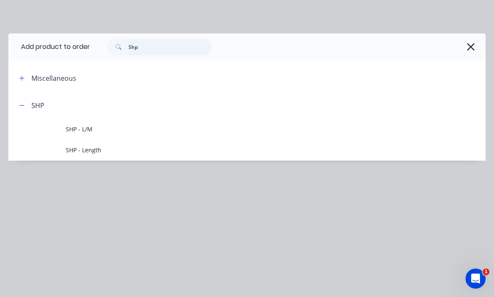
click at [158, 46] on input "Shp" at bounding box center [170, 47] width 83 height 17
type input "S"
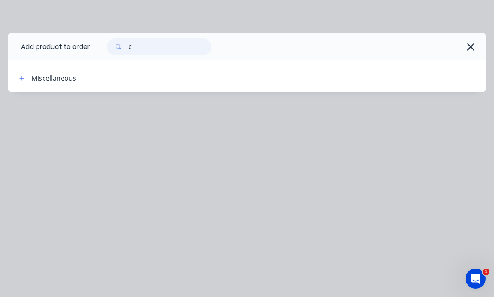
type input "C"
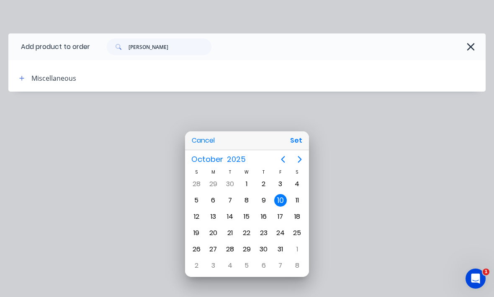
click at [386, 155] on div at bounding box center [247, 148] width 628 height 431
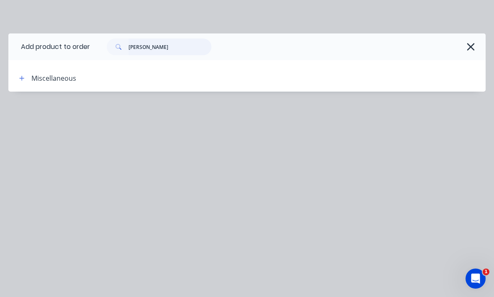
click at [164, 46] on input "[PERSON_NAME]" at bounding box center [170, 47] width 83 height 17
type input "P"
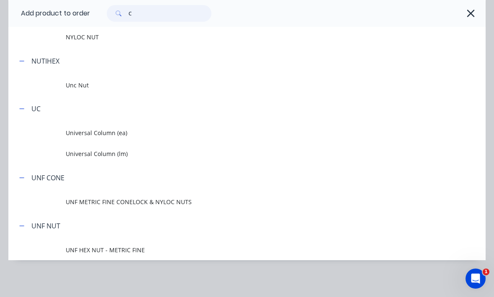
scroll to position [720, 0]
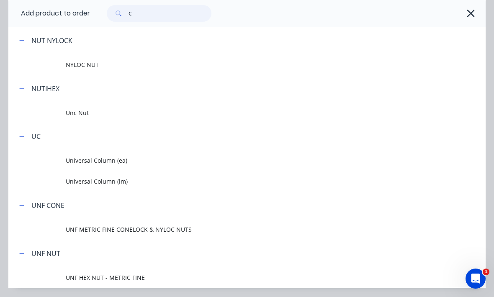
click at [186, 11] on input "C" at bounding box center [170, 13] width 83 height 17
type input "C"
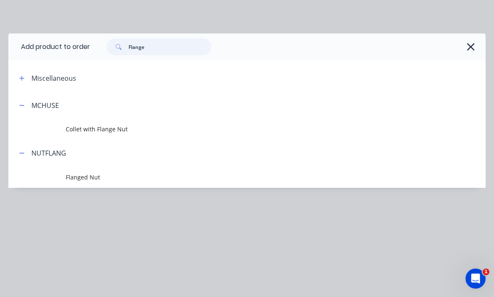
scroll to position [0, 0]
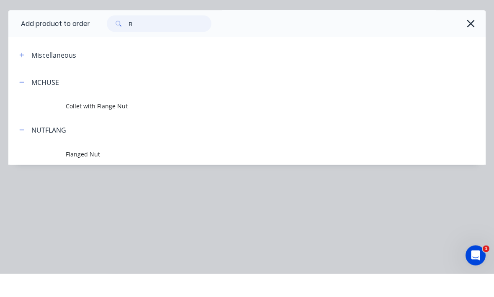
type input "F"
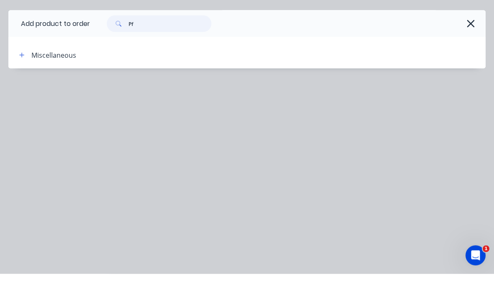
type input "P"
type input "1"
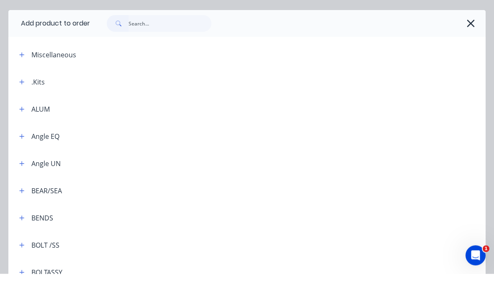
click at [467, 39] on div at bounding box center [283, 47] width 387 height 17
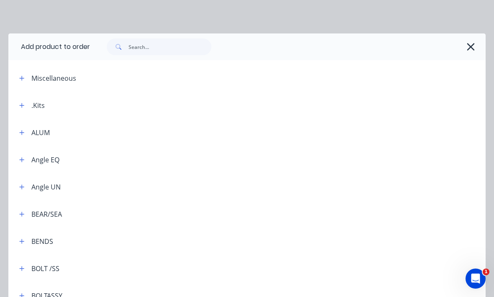
click at [474, 48] on icon "button" at bounding box center [470, 47] width 9 height 12
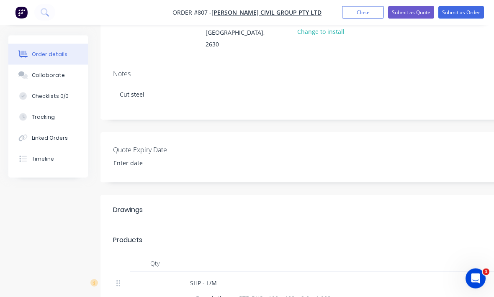
scroll to position [115, 0]
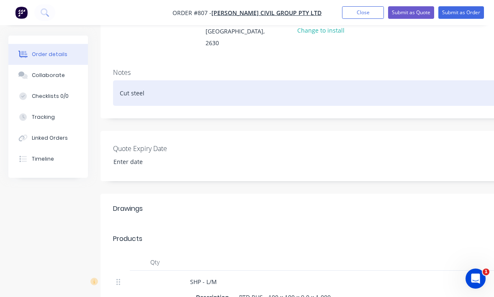
click at [185, 83] on div "Cut steel" at bounding box center [337, 93] width 448 height 26
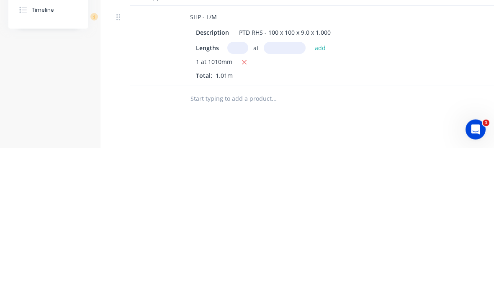
scroll to position [237, 0]
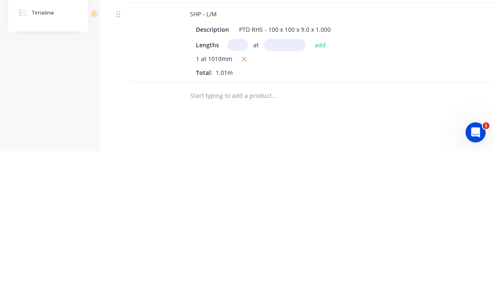
click at [249, 201] on button "button" at bounding box center [244, 206] width 10 height 10
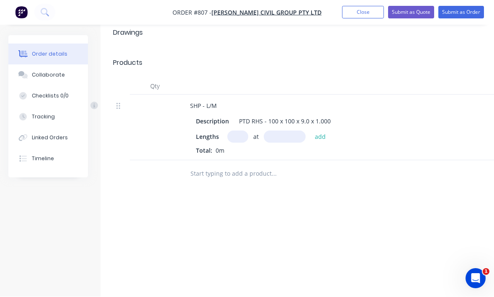
click at [237, 131] on input "text" at bounding box center [237, 137] width 21 height 12
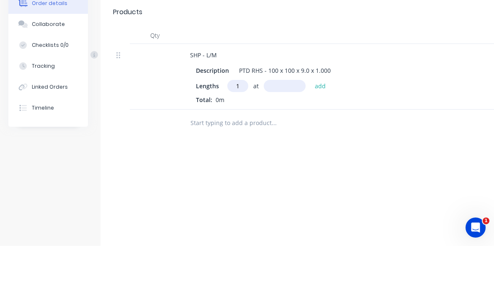
type input "1"
click at [284, 131] on input "text" at bounding box center [285, 137] width 42 height 12
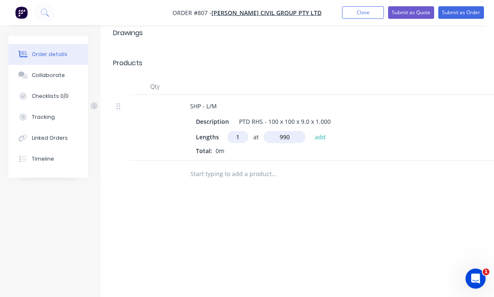
type input "990"
click at [323, 131] on button "add" at bounding box center [321, 136] width 20 height 11
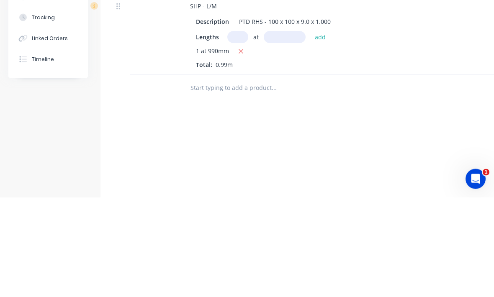
click at [381, 93] on div "Drawings Add drawing Products Add product Qty SHP - L/M Description PTD RHS - 1…" at bounding box center [336, 178] width 473 height 320
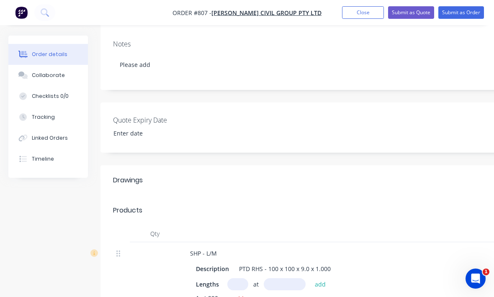
scroll to position [143, 0]
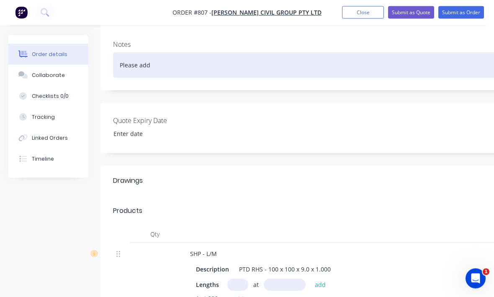
click at [180, 56] on div "Please add" at bounding box center [337, 66] width 448 height 26
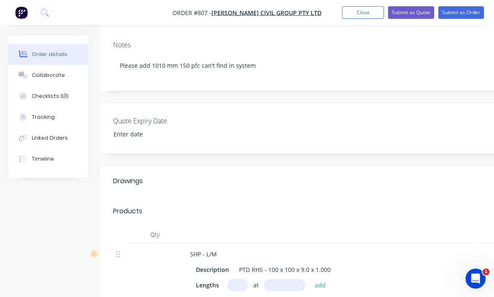
click at [312, 78] on div "Notes Please add 1010 mm 150 pfc can’t find in system" at bounding box center [336, 62] width 473 height 56
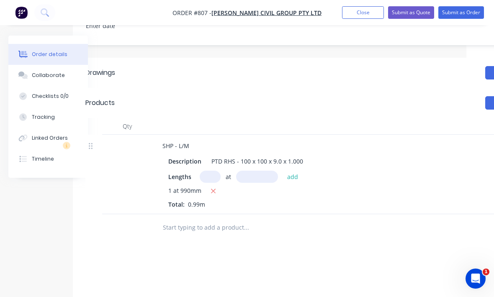
scroll to position [251, 28]
click at [318, 228] on div at bounding box center [302, 227] width 301 height 27
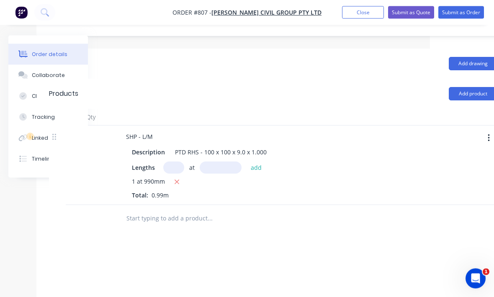
click at [464, 88] on button "Add product" at bounding box center [473, 94] width 48 height 13
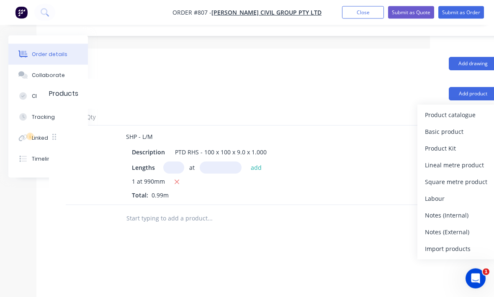
scroll to position [260, 64]
click at [473, 109] on div "Product catalogue" at bounding box center [457, 115] width 64 height 12
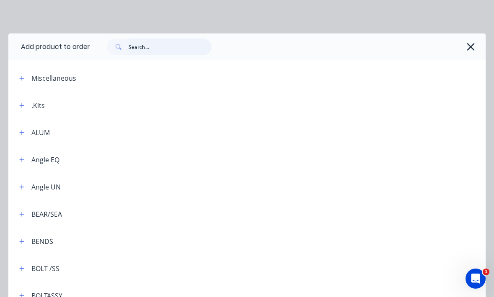
click at [171, 50] on input "text" at bounding box center [170, 47] width 83 height 17
type input "Cut"
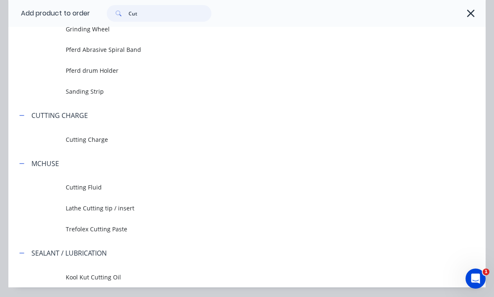
scroll to position [183, 0]
click at [127, 134] on td "Cutting Charge" at bounding box center [276, 139] width 420 height 21
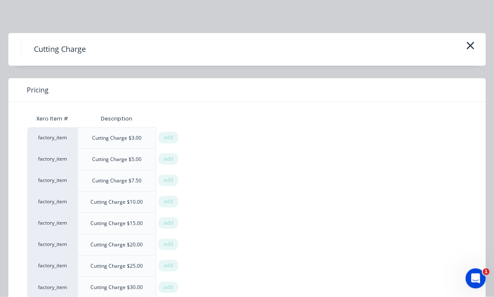
scroll to position [260, 64]
click at [167, 183] on span "add" at bounding box center [168, 181] width 10 height 8
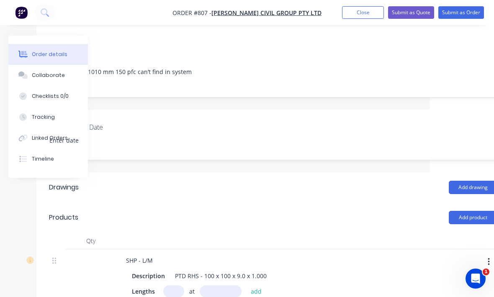
scroll to position [136, 64]
click at [470, 9] on button "Submit as Order" at bounding box center [461, 12] width 46 height 13
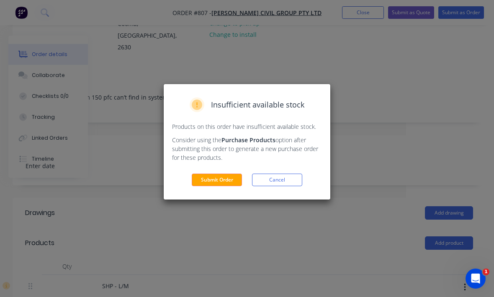
click at [232, 179] on button "Submit Order" at bounding box center [217, 180] width 50 height 13
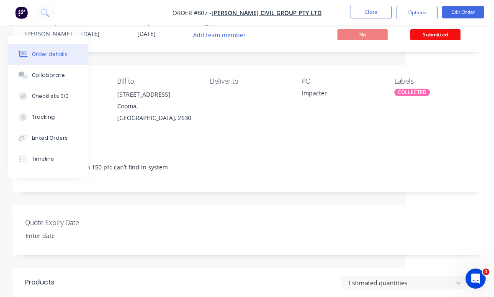
click at [377, 15] on button "Close" at bounding box center [371, 12] width 42 height 13
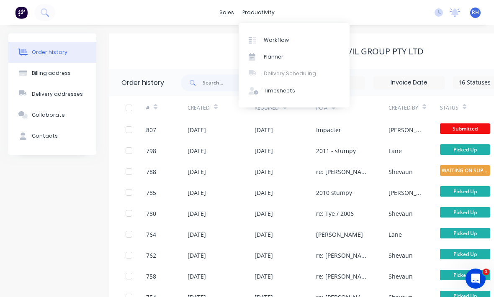
click at [280, 37] on div "Workflow" at bounding box center [276, 40] width 25 height 8
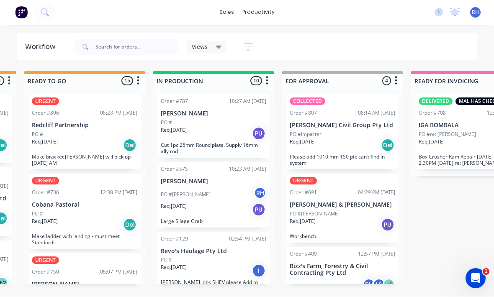
scroll to position [131, 0]
click at [445, 197] on div "QUOTES TO DO 1 Order #513 02:49 PM [DATE] [PERSON_NAME] & [PERSON_NAME] PO # MH…" at bounding box center [311, 178] width 1396 height 214
click at [107, 43] on input "text" at bounding box center [136, 47] width 83 height 17
type input "R"
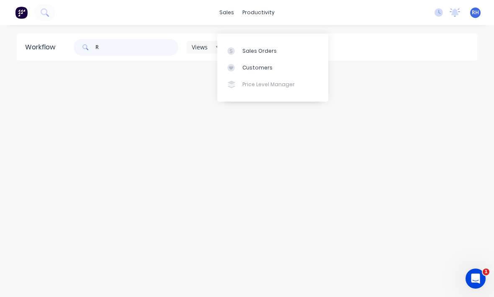
scroll to position [11, 0]
click at [283, 42] on link "Sales Orders" at bounding box center [272, 50] width 111 height 17
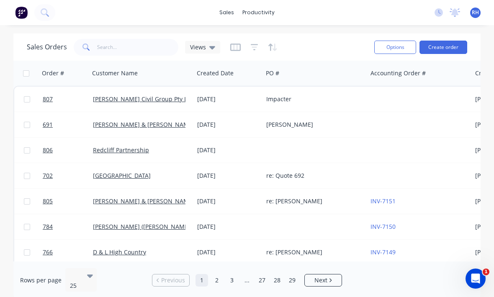
click at [450, 41] on button "Create order" at bounding box center [444, 47] width 48 height 13
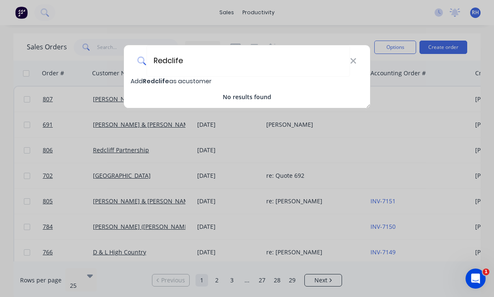
type input "Redclif"
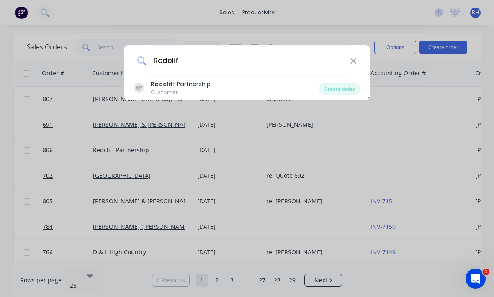
click at [151, 84] on b "Redclif" at bounding box center [162, 84] width 22 height 8
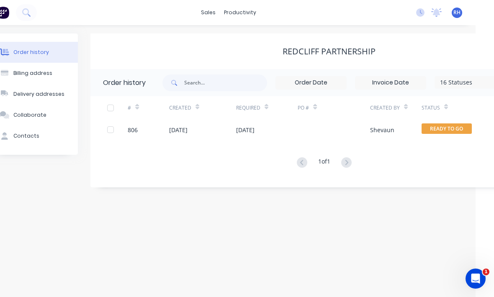
scroll to position [11, 31]
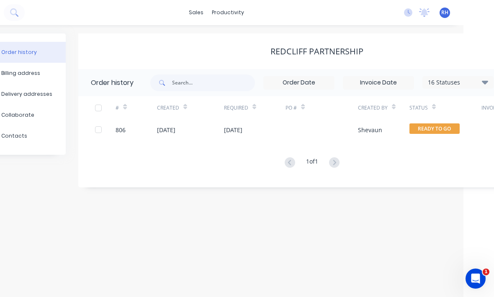
click at [324, 119] on div at bounding box center [322, 129] width 72 height 21
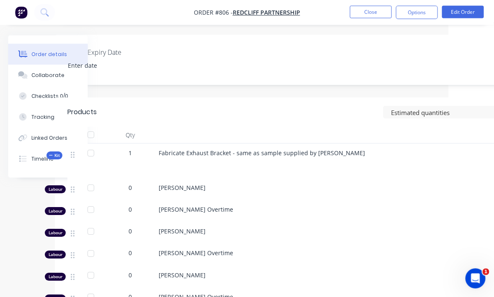
scroll to position [209, 46]
click at [44, 115] on div "Tracking" at bounding box center [43, 117] width 23 height 8
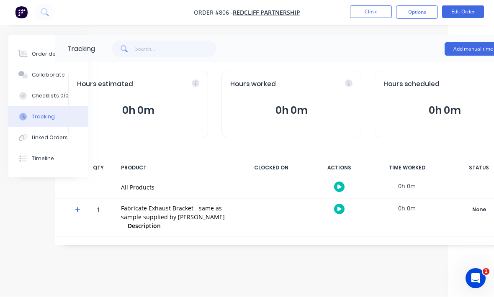
click at [479, 47] on button "Add manual time entry" at bounding box center [480, 49] width 71 height 13
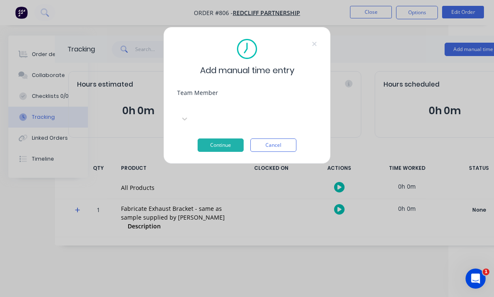
click at [239, 139] on button "Continue" at bounding box center [221, 145] width 46 height 13
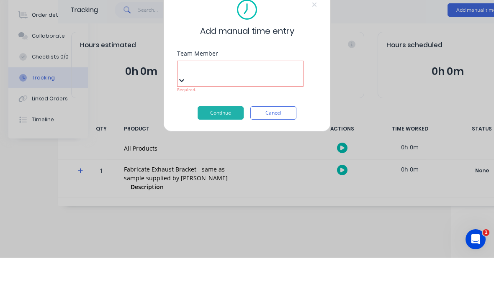
scroll to position [107, 0]
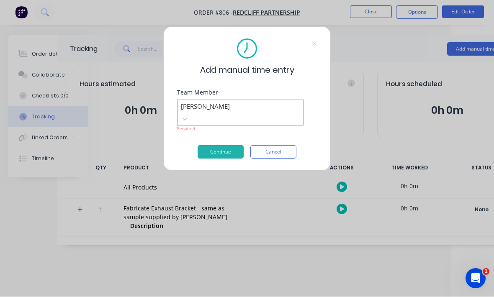
click at [231, 146] on button "Continue" at bounding box center [221, 152] width 46 height 13
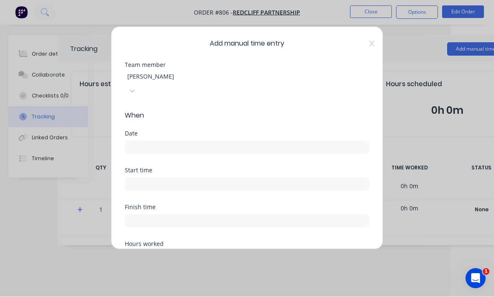
click at [242, 142] on input at bounding box center [247, 148] width 244 height 13
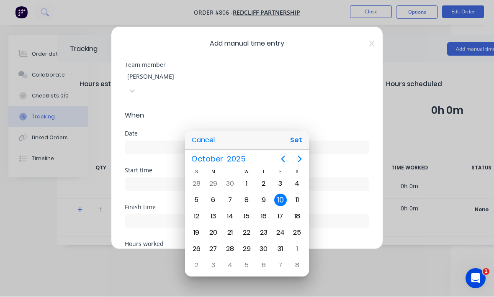
click at [299, 148] on button "Set" at bounding box center [296, 140] width 19 height 15
type input "[DATE]"
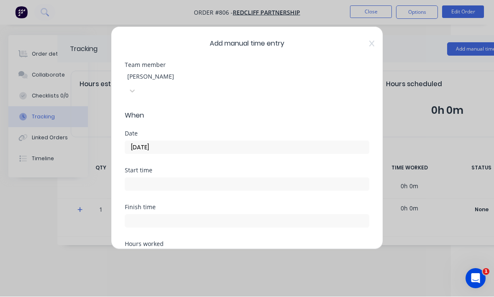
click at [232, 178] on input at bounding box center [247, 184] width 244 height 13
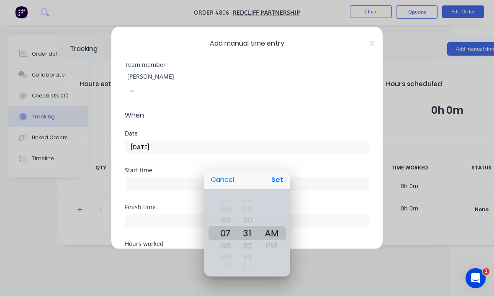
click at [276, 188] on button "Set" at bounding box center [277, 180] width 19 height 15
type input "07:31 AM"
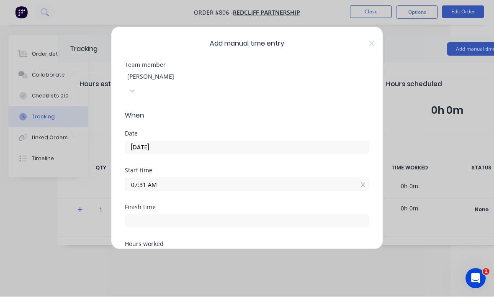
scroll to position [26, 0]
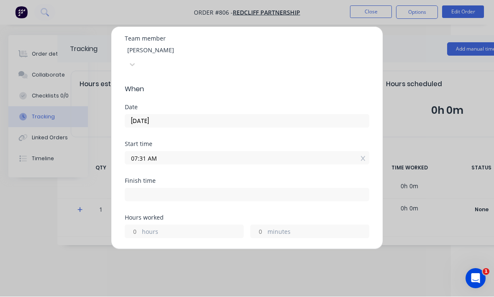
click at [203, 228] on label "hours" at bounding box center [192, 233] width 101 height 10
click at [140, 226] on input "hours" at bounding box center [132, 232] width 15 height 13
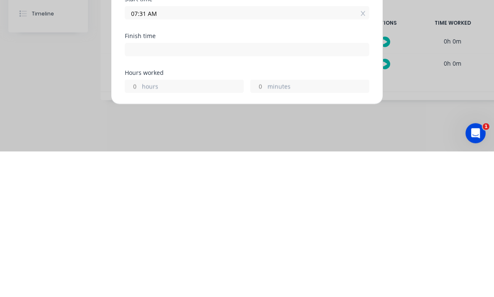
click at [294, 228] on label "minutes" at bounding box center [318, 233] width 101 height 10
click at [265, 226] on input "minutes" at bounding box center [258, 232] width 15 height 13
type input "07:31 AM"
type input "23"
type input "5"
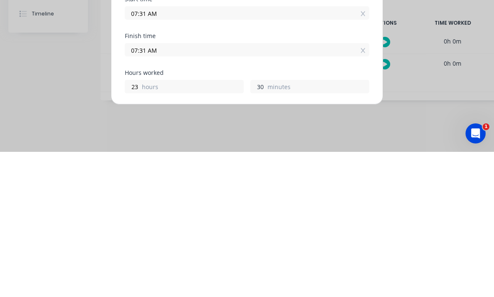
type input "30"
click at [153, 228] on label "hours" at bounding box center [192, 233] width 101 height 10
click at [140, 226] on input "23" at bounding box center [132, 232] width 15 height 13
type input "07:01 AM"
type input "29"
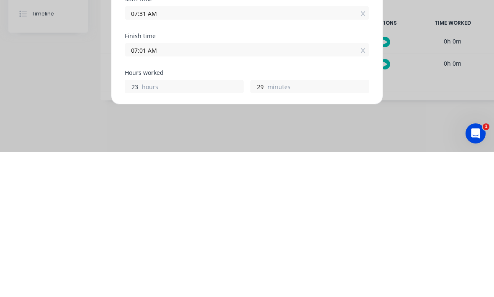
type input "2"
click at [163, 215] on div "Hours worked hours 29 minutes" at bounding box center [247, 233] width 245 height 37
type input "08:00 AM"
type input "0"
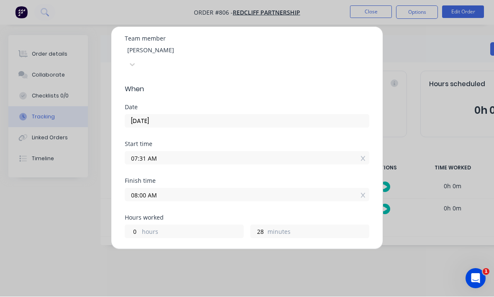
click at [324, 228] on label "minutes" at bounding box center [318, 233] width 101 height 10
click at [265, 226] on input "28" at bounding box center [258, 232] width 15 height 13
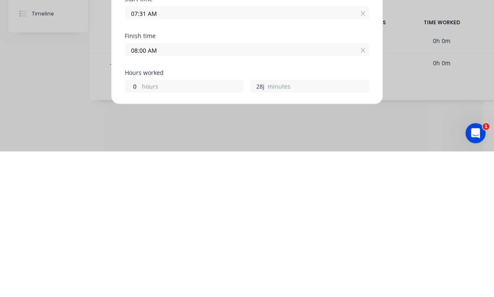
scroll to position [0, 11]
type input "2"
type input "31"
click at [345, 252] on span "Details" at bounding box center [247, 257] width 245 height 10
type input "08:02 AM"
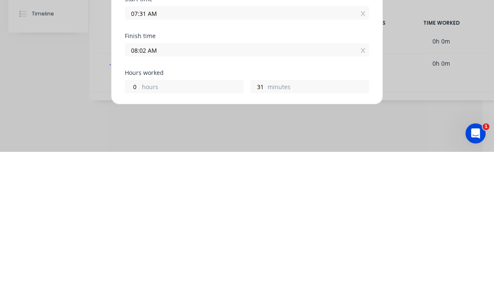
type input "30"
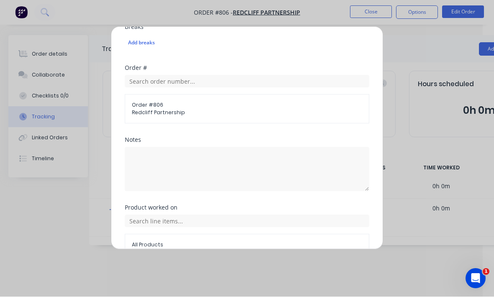
scroll to position [322, 0]
click at [240, 270] on button "Add manual time entry" at bounding box center [227, 276] width 71 height 13
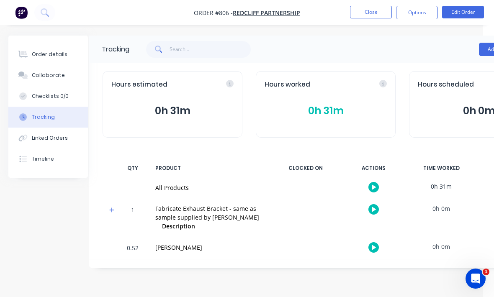
click at [33, 53] on div "Order details" at bounding box center [50, 55] width 36 height 8
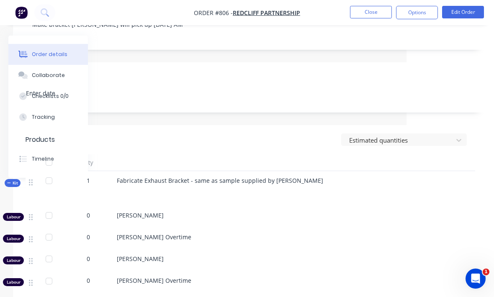
scroll to position [182, 88]
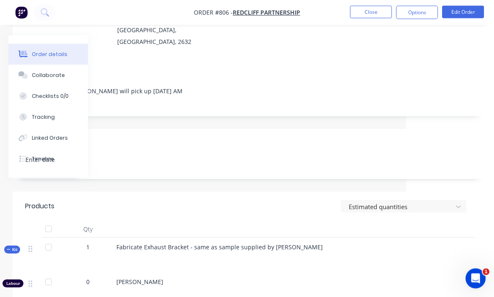
click at [477, 10] on button "Edit Order" at bounding box center [463, 12] width 42 height 13
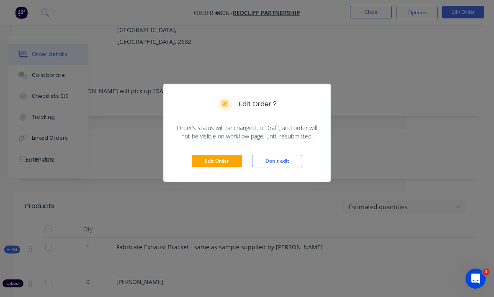
click at [229, 159] on button "Edit Order" at bounding box center [217, 161] width 50 height 13
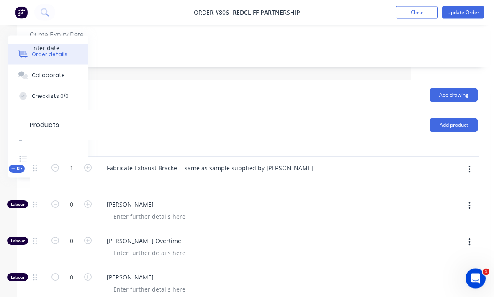
click at [471, 162] on button "button" at bounding box center [470, 169] width 20 height 15
click at [456, 185] on div "Add product to kit" at bounding box center [439, 191] width 64 height 12
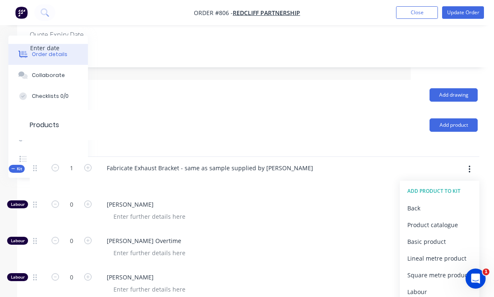
click at [446, 219] on div "Product catalogue" at bounding box center [439, 225] width 64 height 12
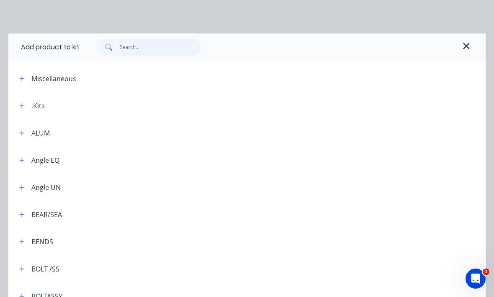
click at [135, 45] on input "text" at bounding box center [161, 47] width 82 height 17
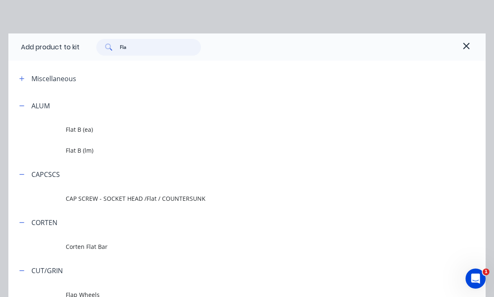
type input "Flat"
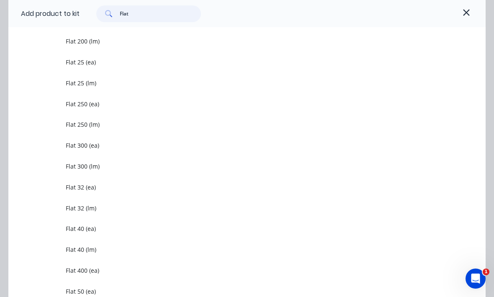
scroll to position [650, 0]
click at [71, 85] on span "Flat 25 (lm)" at bounding box center [234, 82] width 336 height 9
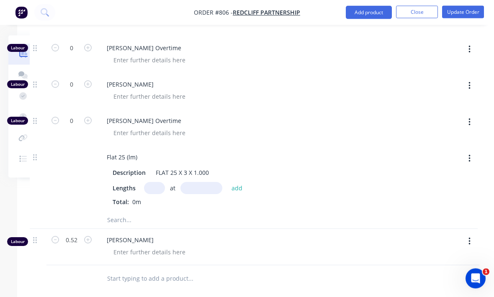
scroll to position [579, 83]
click at [156, 182] on input "text" at bounding box center [154, 188] width 21 height 12
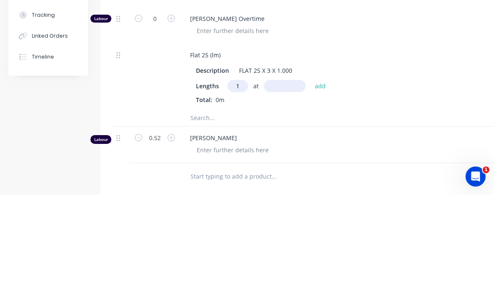
type input "1"
click at [283, 182] on input "text" at bounding box center [285, 188] width 42 height 12
type input "350"
click at [322, 182] on button "add" at bounding box center [321, 187] width 20 height 11
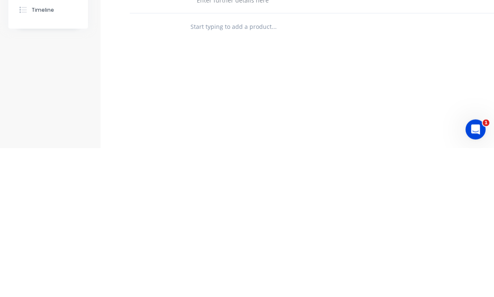
click at [397, 217] on div "Labour $52.00 Sub total $52.84 Margin $26.21 ( 49.60 %) Tax $5.28 Total $58.12" at bounding box center [337, 265] width 448 height 97
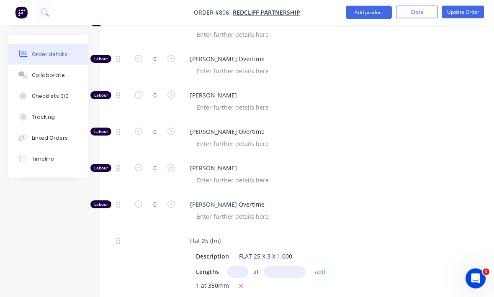
click at [463, 17] on button "Update Order" at bounding box center [463, 12] width 42 height 13
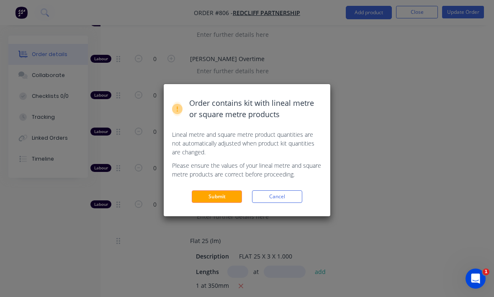
click at [228, 196] on button "Submit" at bounding box center [217, 197] width 50 height 13
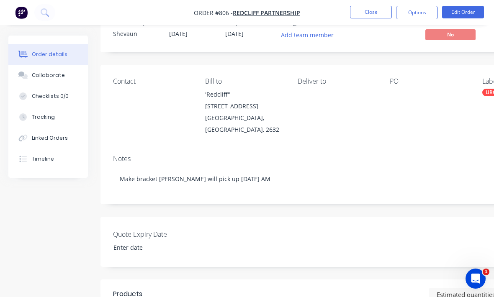
click at [366, 11] on button "Close" at bounding box center [371, 12] width 42 height 13
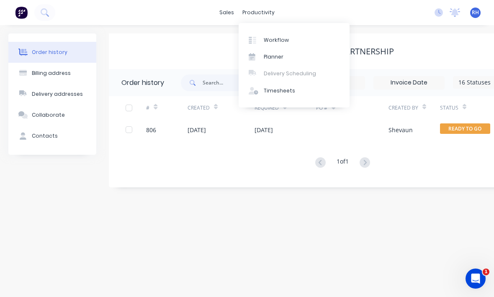
click at [271, 42] on div "Workflow" at bounding box center [276, 40] width 25 height 8
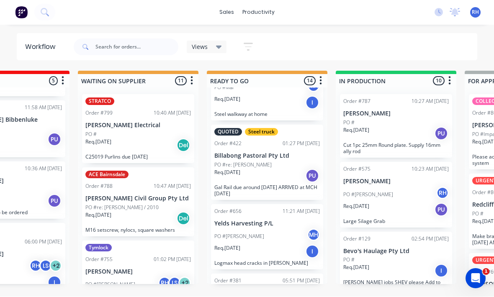
scroll to position [359, 0]
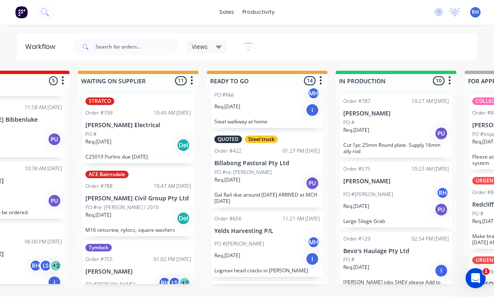
click at [278, 192] on p "Gal Rail due around [DATE] ARRIVED at MCH [DATE]" at bounding box center [267, 198] width 106 height 13
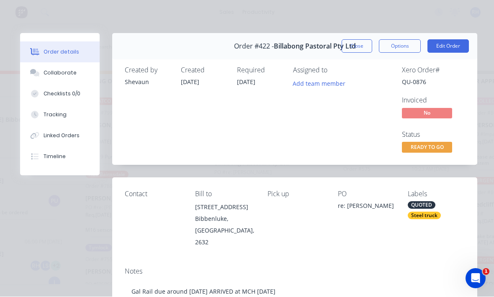
scroll to position [0, 0]
click at [363, 44] on button "Close" at bounding box center [357, 46] width 31 height 13
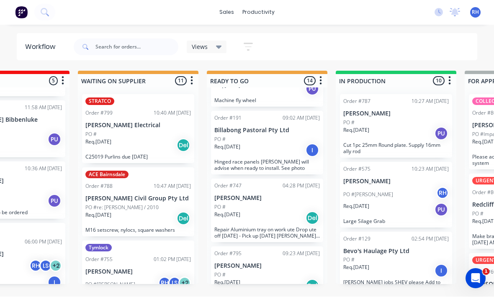
scroll to position [811, 0]
